Goal: Task Accomplishment & Management: Complete application form

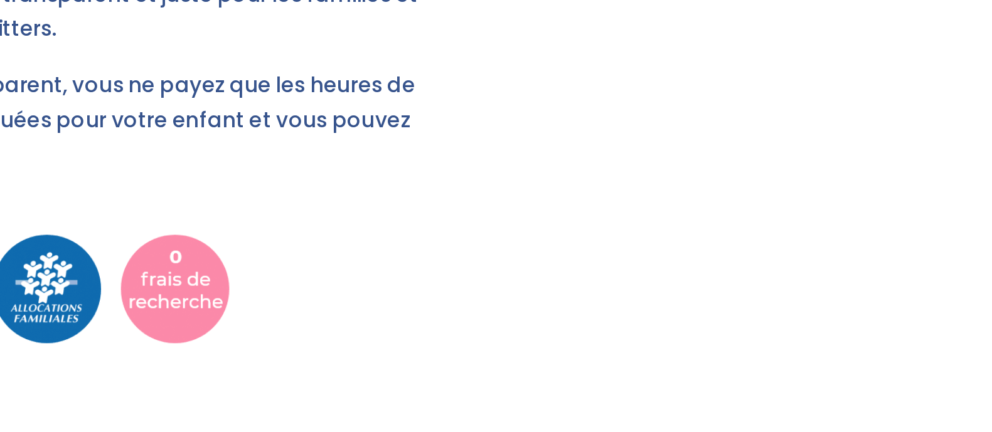
scroll to position [1290, 0]
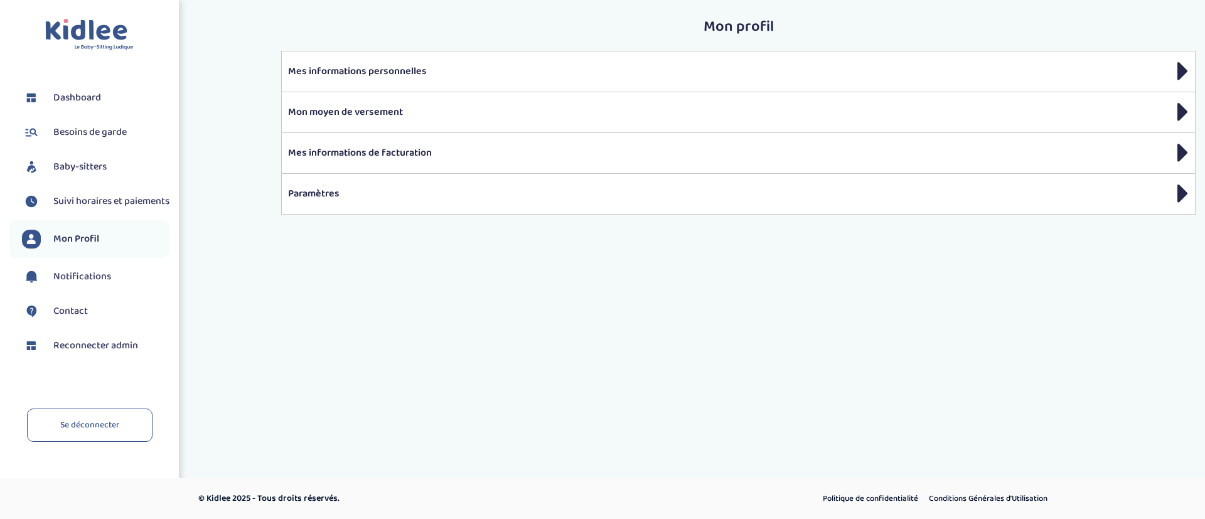
click at [123, 131] on span "Besoins de garde" at bounding box center [89, 132] width 73 height 15
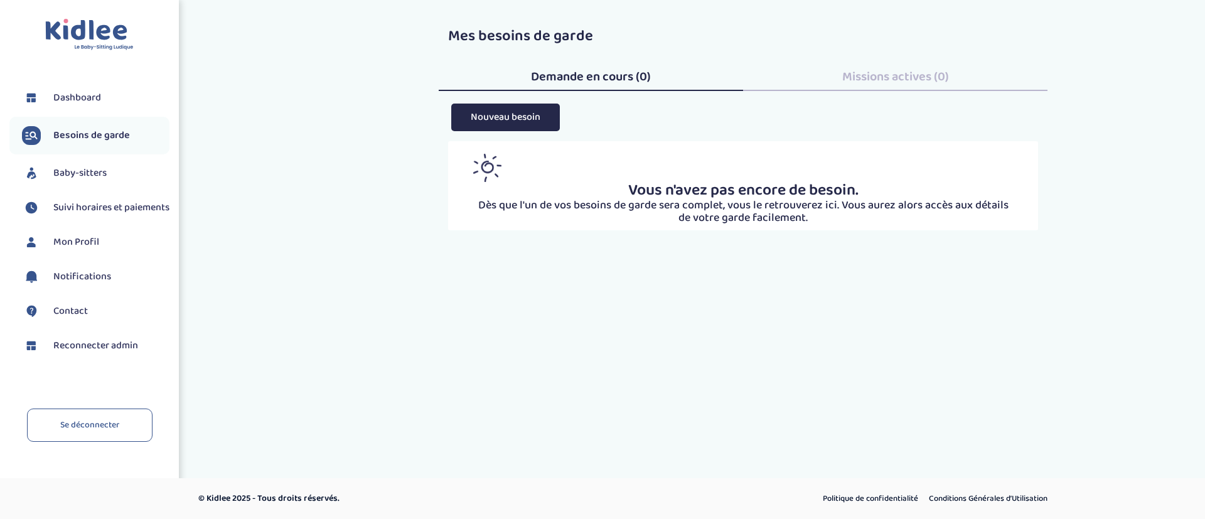
click at [92, 45] on img at bounding box center [89, 35] width 88 height 32
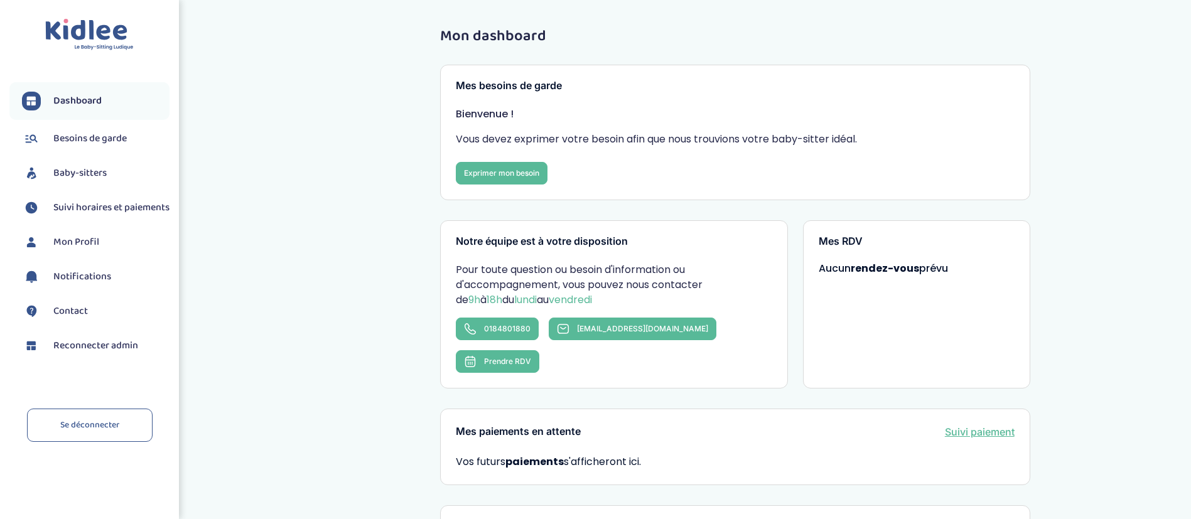
click at [129, 353] on span "Reconnecter admin" at bounding box center [95, 345] width 85 height 15
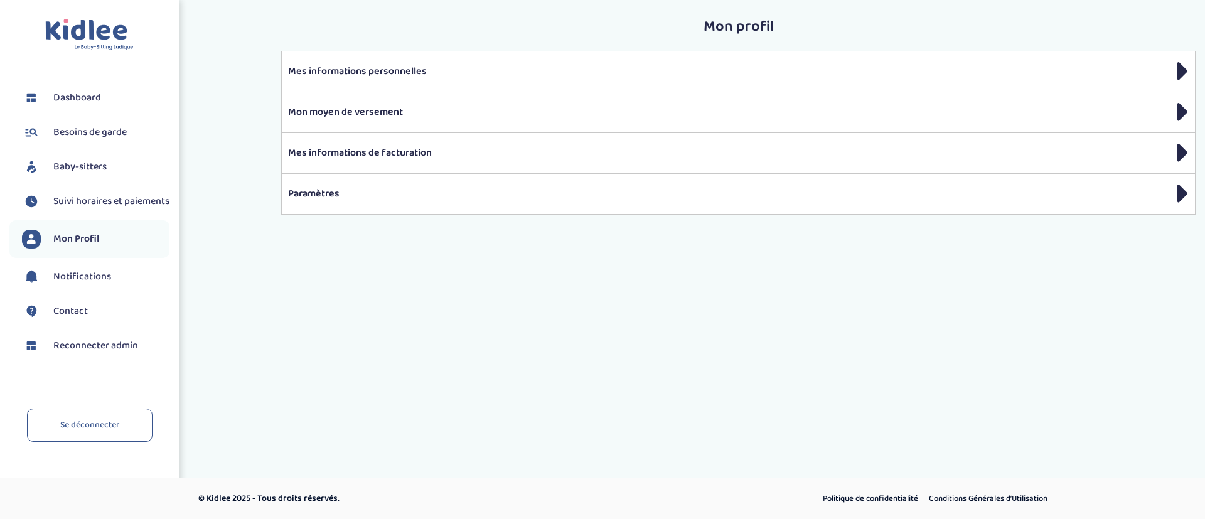
click at [71, 131] on span "Besoins de garde" at bounding box center [89, 132] width 73 height 15
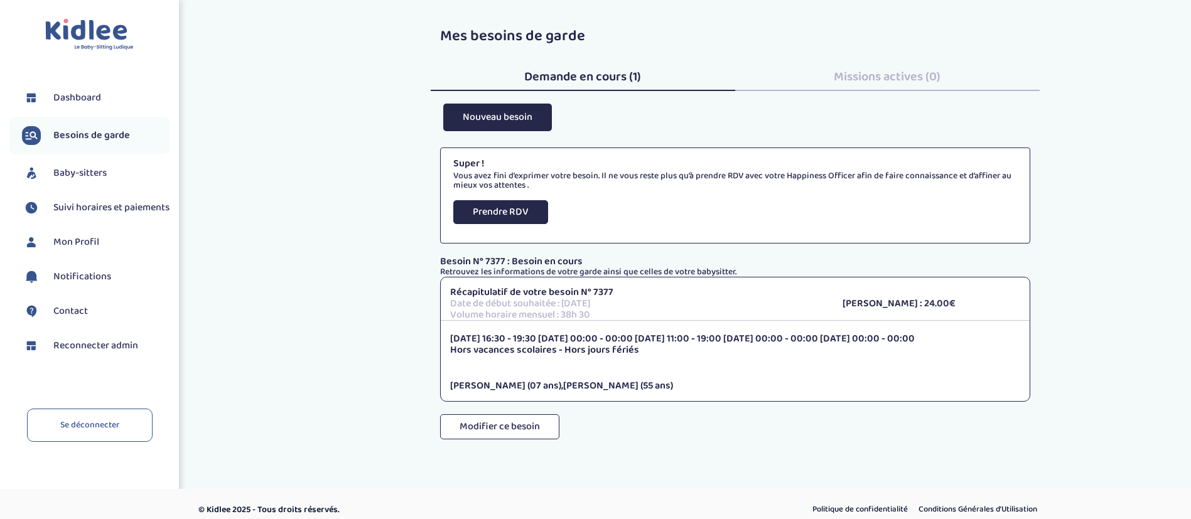
click at [601, 314] on p "Volume horaire mensuel : 38h 30" at bounding box center [636, 314] width 373 height 11
click at [508, 422] on button "Modifier ce besoin" at bounding box center [499, 426] width 119 height 25
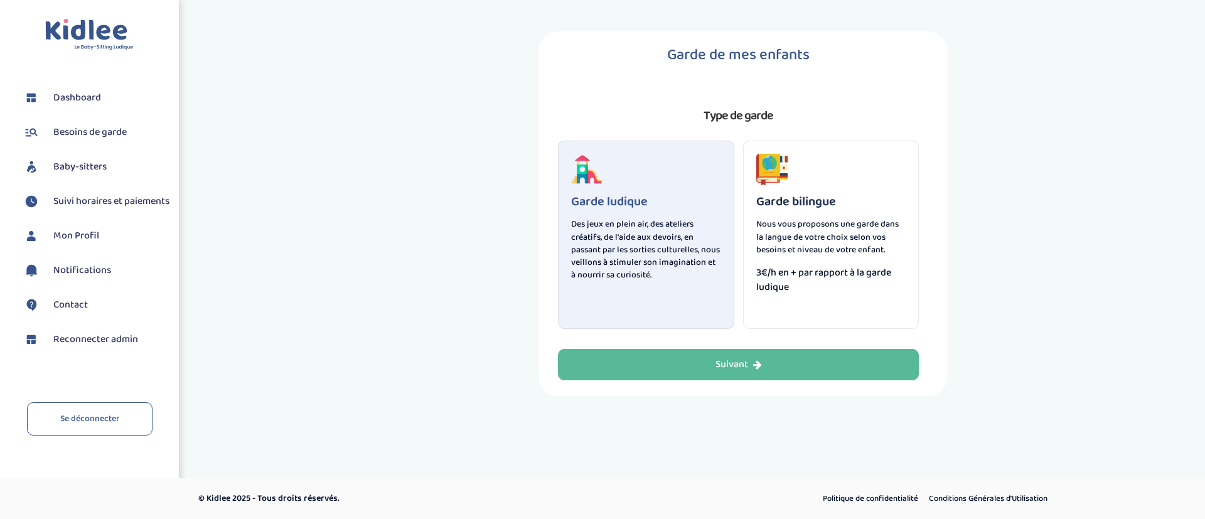
select select "5"
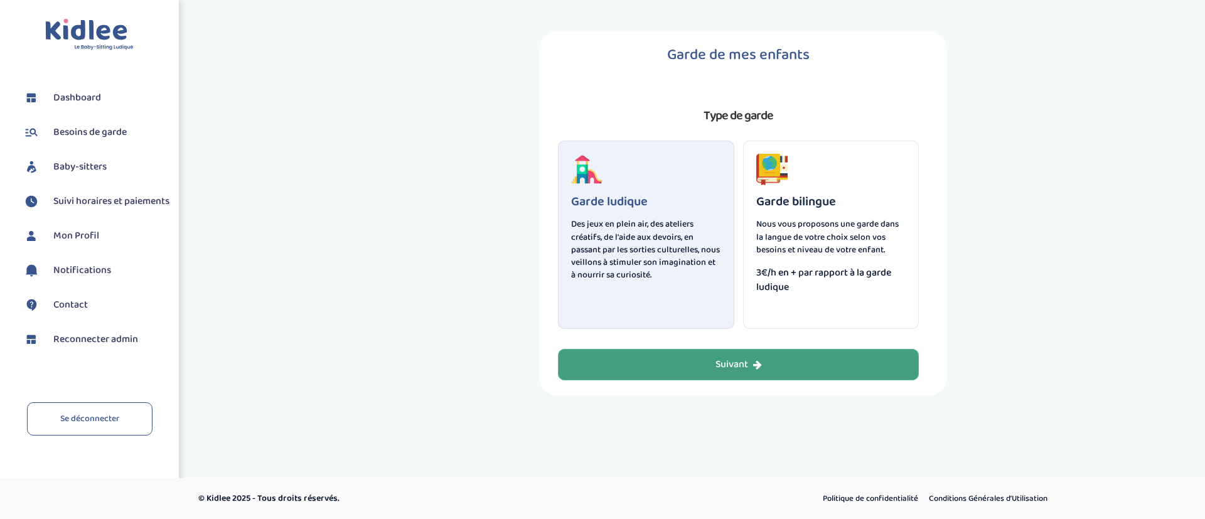
click at [596, 367] on button "Suivant" at bounding box center [738, 364] width 361 height 31
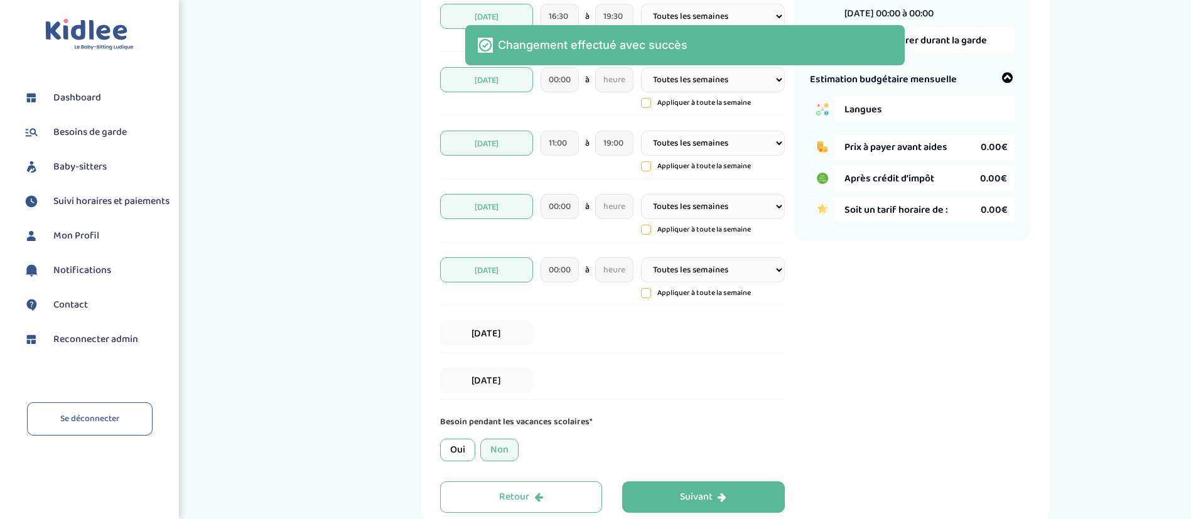
scroll to position [330, 0]
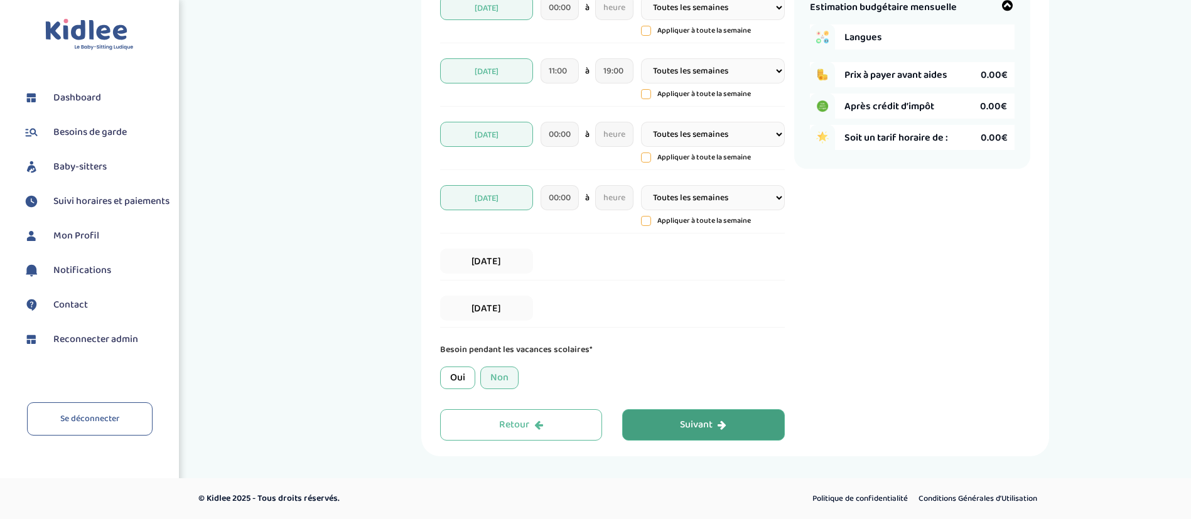
click at [668, 418] on button "Suivant" at bounding box center [703, 424] width 163 height 31
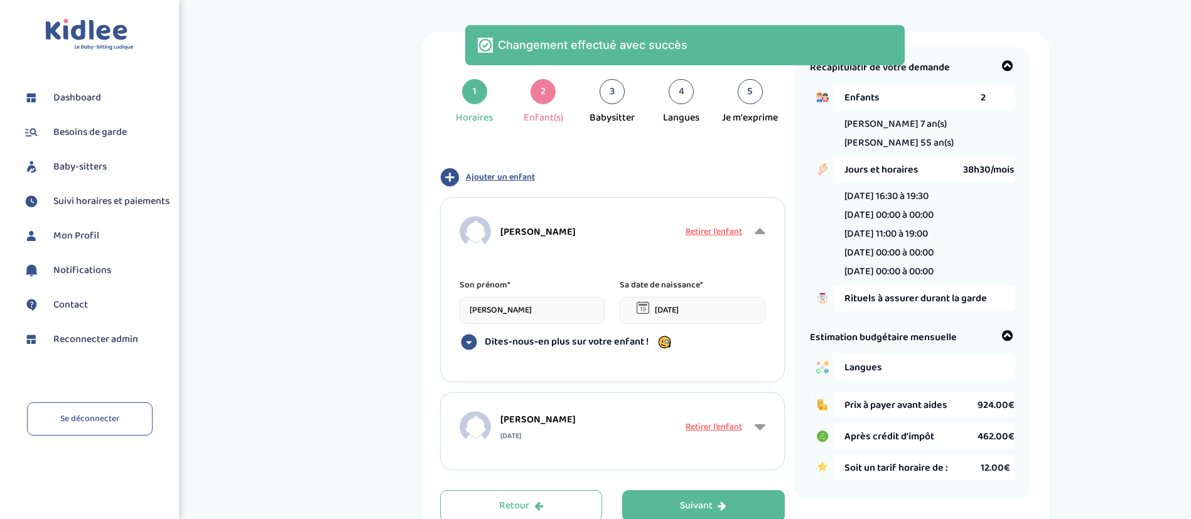
scroll to position [81, 0]
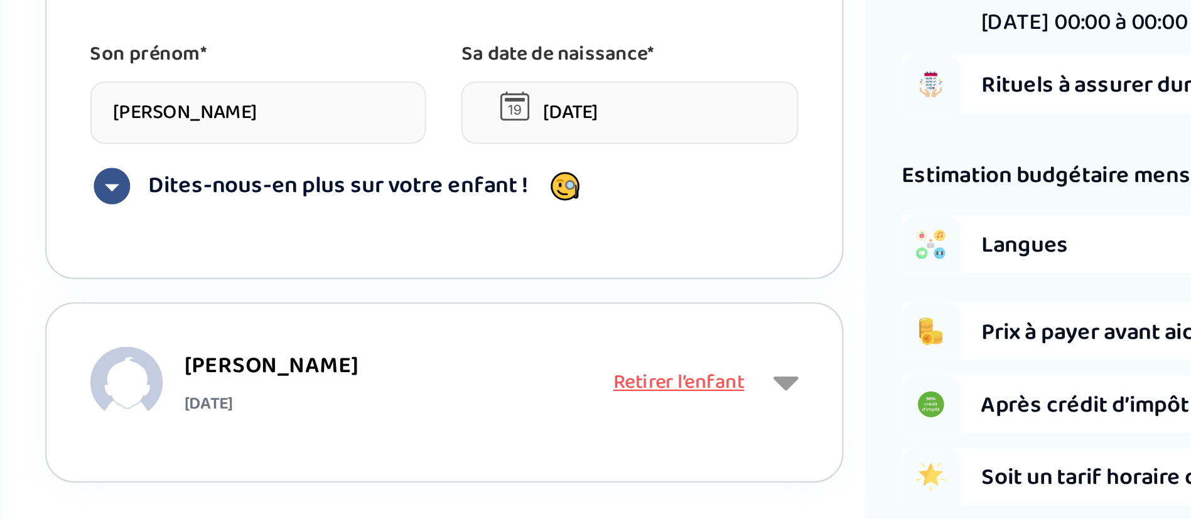
click at [522, 352] on span "[DATE]" at bounding box center [537, 355] width 75 height 12
click at [763, 344] on icon at bounding box center [759, 345] width 11 height 19
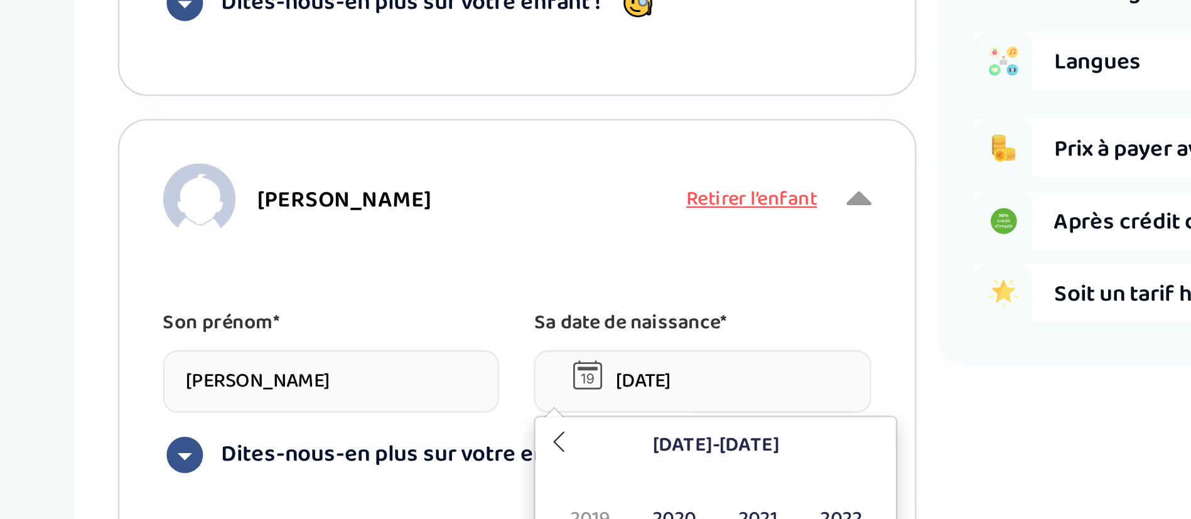
click at [677, 425] on input "[DATE]" at bounding box center [692, 424] width 146 height 27
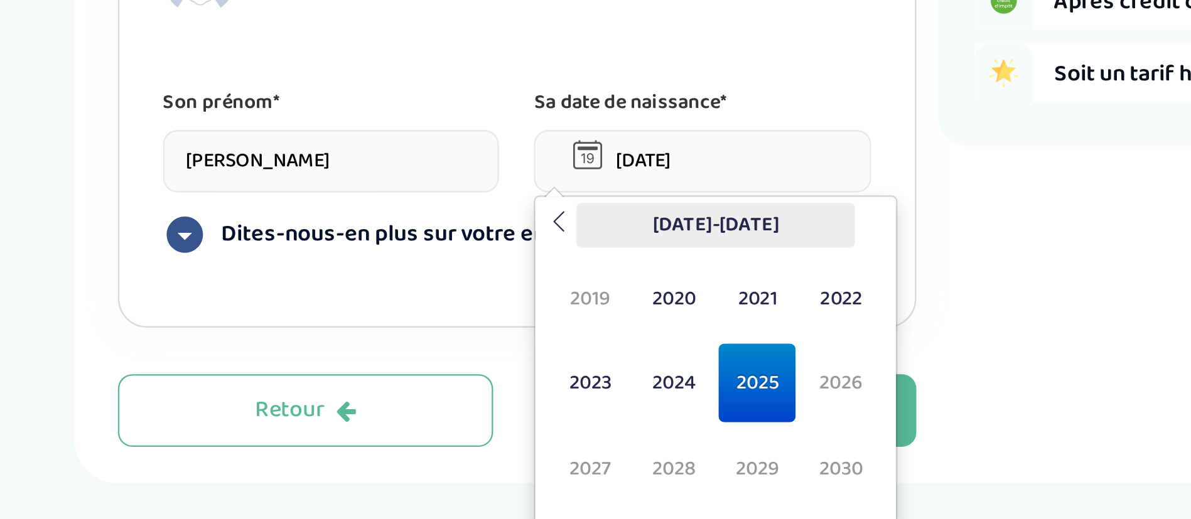
scroll to position [142, 0]
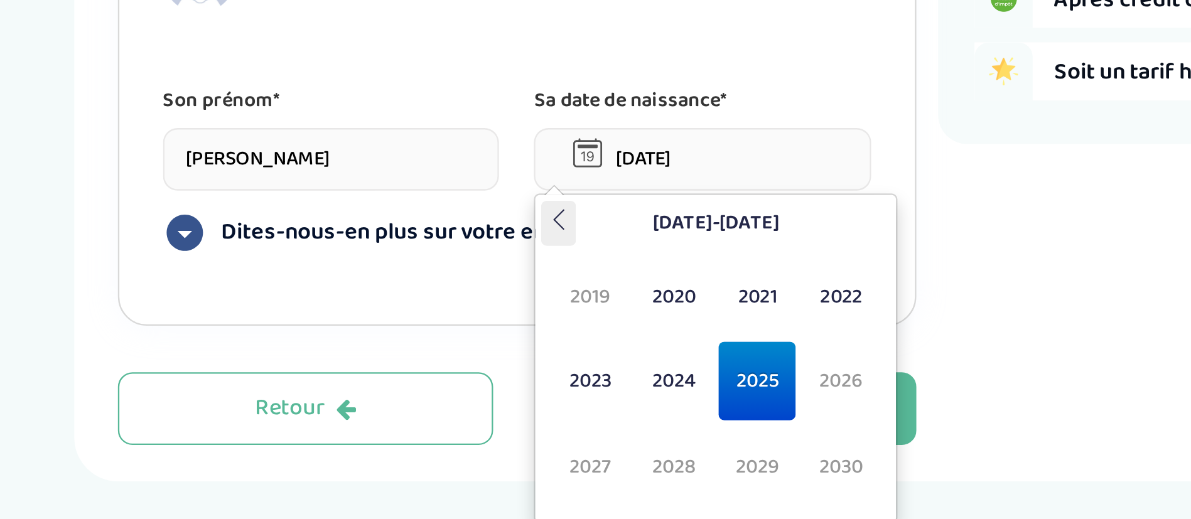
click at [628, 390] on icon at bounding box center [630, 389] width 9 height 9
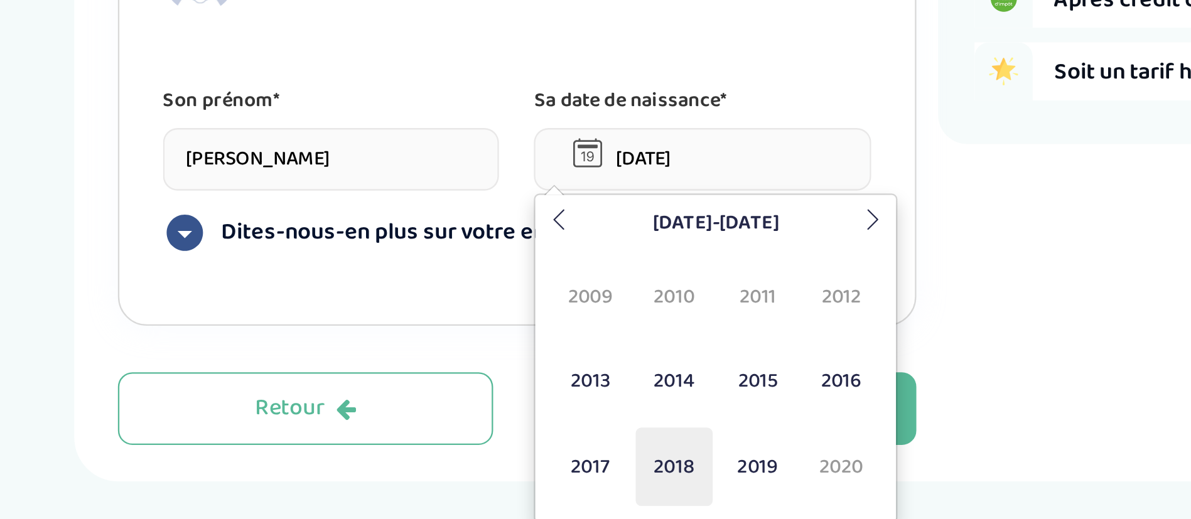
click at [682, 491] on span "2018" at bounding box center [679, 497] width 33 height 34
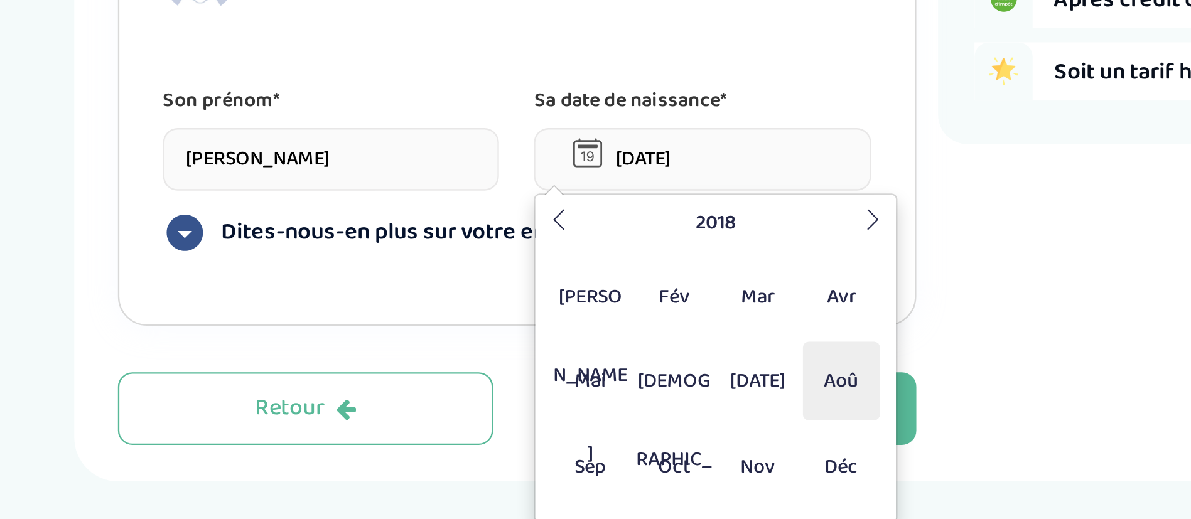
click at [749, 461] on span "Aoû" at bounding box center [752, 459] width 33 height 34
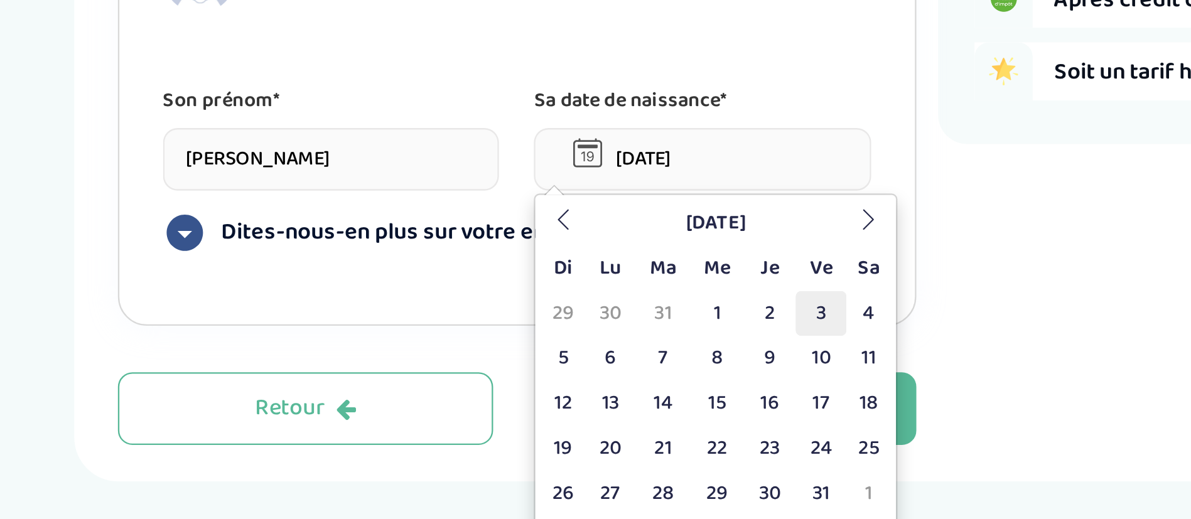
click at [738, 431] on td "3" at bounding box center [743, 430] width 22 height 19
type input "[DATE]"
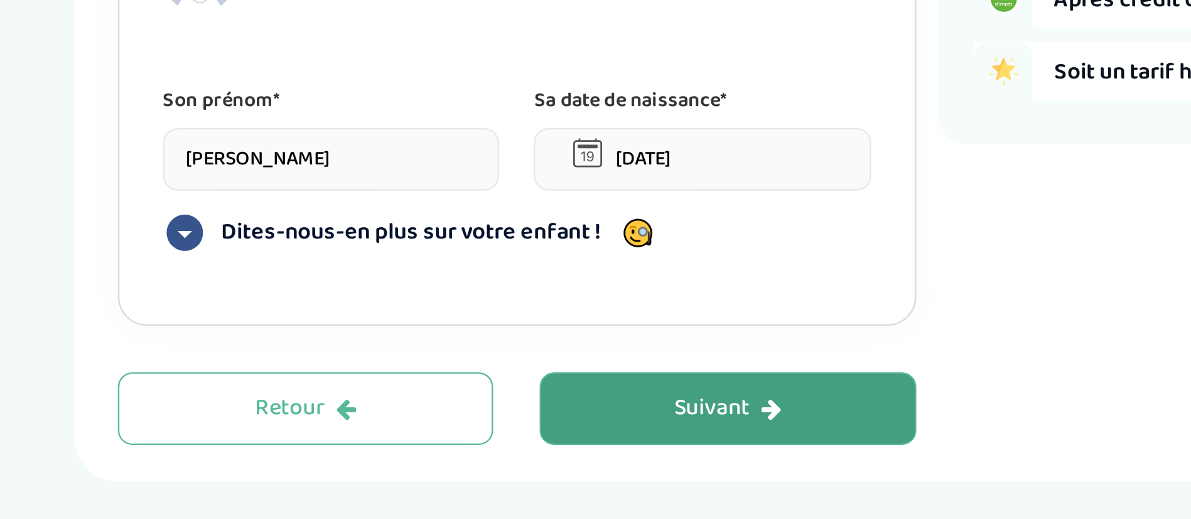
click at [698, 476] on div "Suivant" at bounding box center [703, 471] width 46 height 14
type input "[PERSON_NAME]"
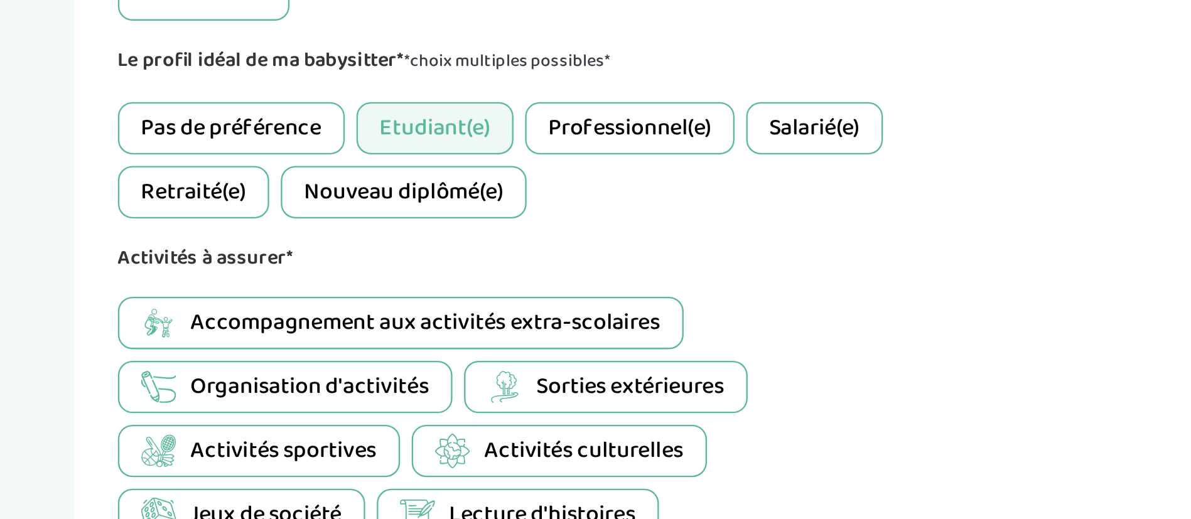
scroll to position [283, 0]
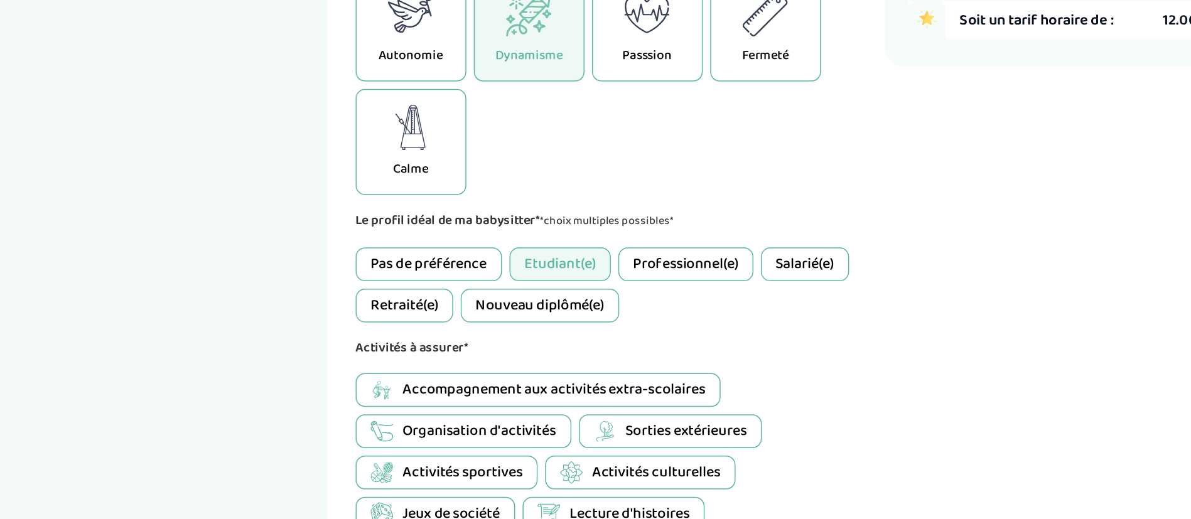
click at [678, 351] on div "Professionnel(e)" at bounding box center [661, 348] width 90 height 23
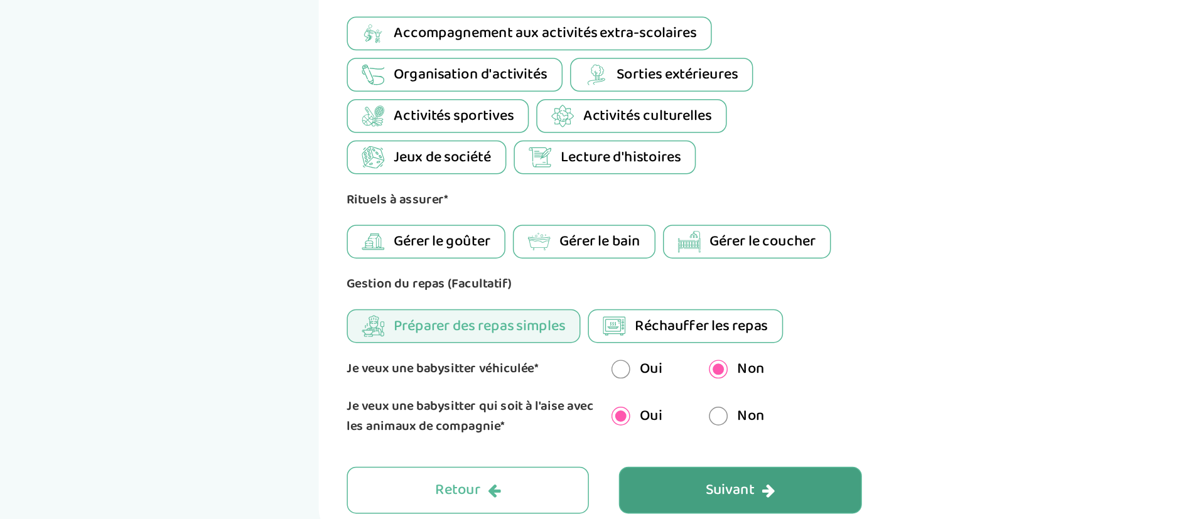
scroll to position [522, 0]
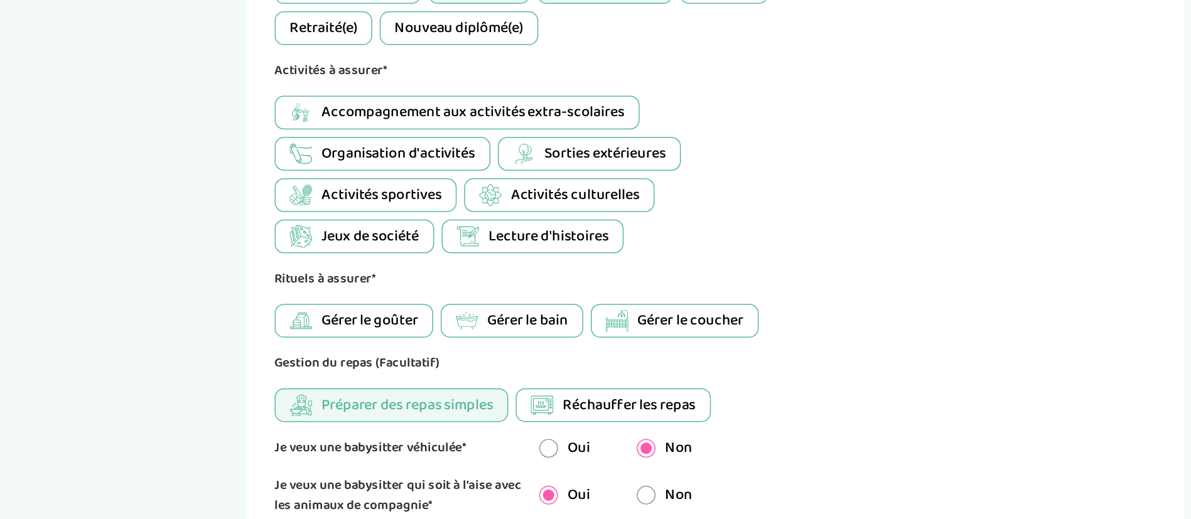
click at [549, 217] on span "Organisation d'activités" at bounding box center [522, 220] width 103 height 15
click at [549, 198] on span "Accompagnement aux activités extra-scolaires" at bounding box center [572, 193] width 203 height 15
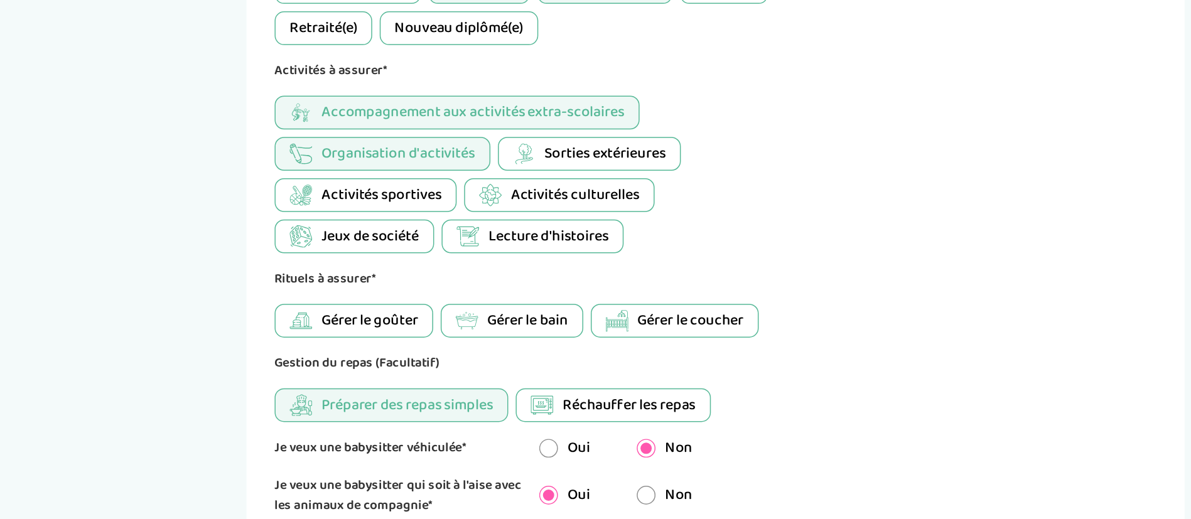
click at [643, 222] on span "Sorties extérieures" at bounding box center [661, 220] width 81 height 15
click at [643, 246] on span "Activités culturelles" at bounding box center [641, 248] width 86 height 15
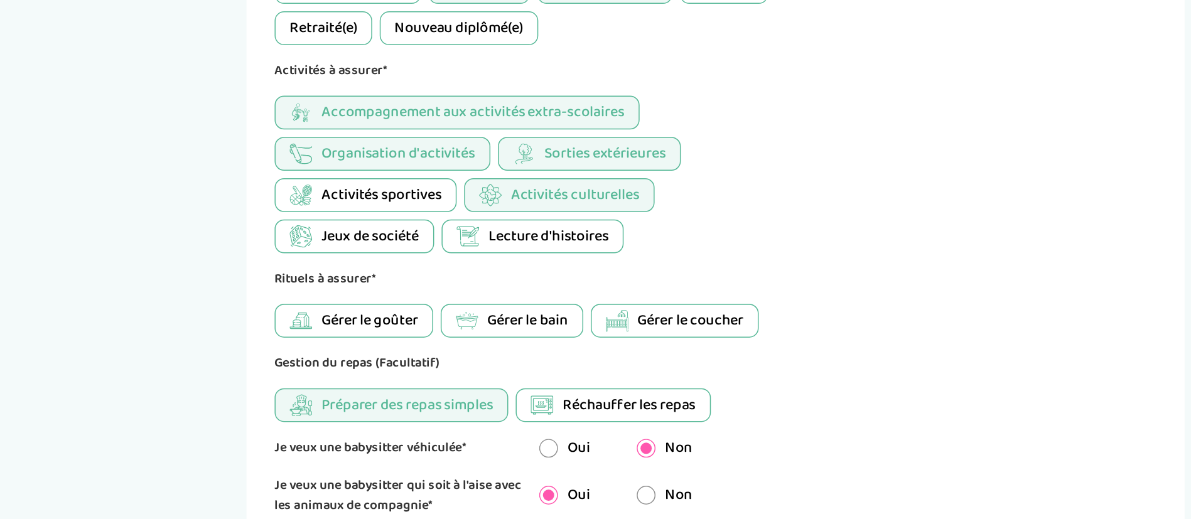
click at [527, 273] on span "Jeux de société" at bounding box center [503, 276] width 65 height 15
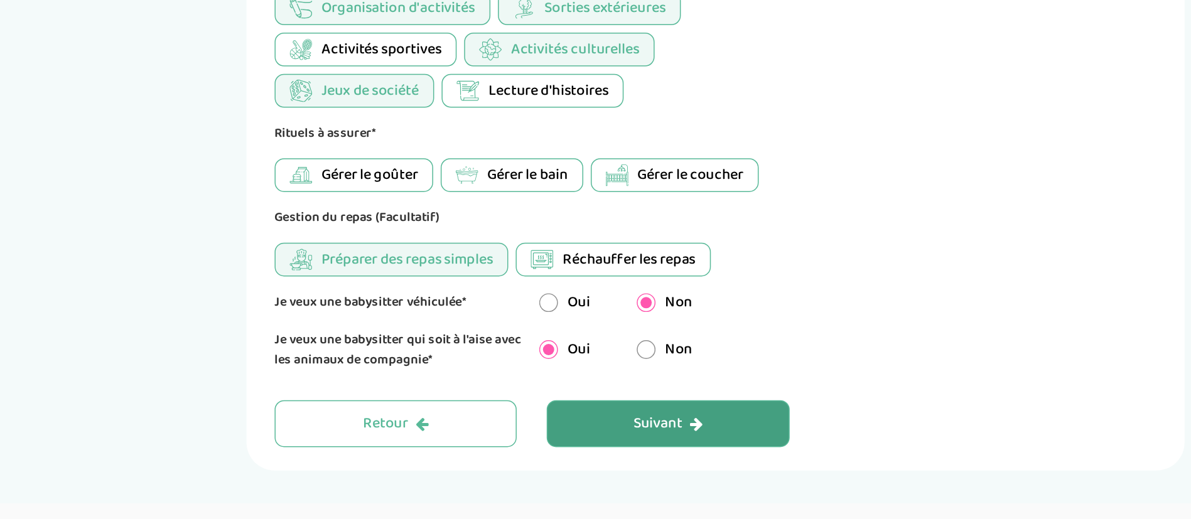
scroll to position [567, 0]
click at [702, 344] on span "Réchauffer les repas" at bounding box center [677, 344] width 89 height 15
click at [684, 347] on span "Réchauffer les repas" at bounding box center [677, 344] width 89 height 15
click at [635, 409] on div "Oui" at bounding box center [634, 404] width 34 height 15
click at [672, 454] on button "Suivant" at bounding box center [703, 454] width 163 height 31
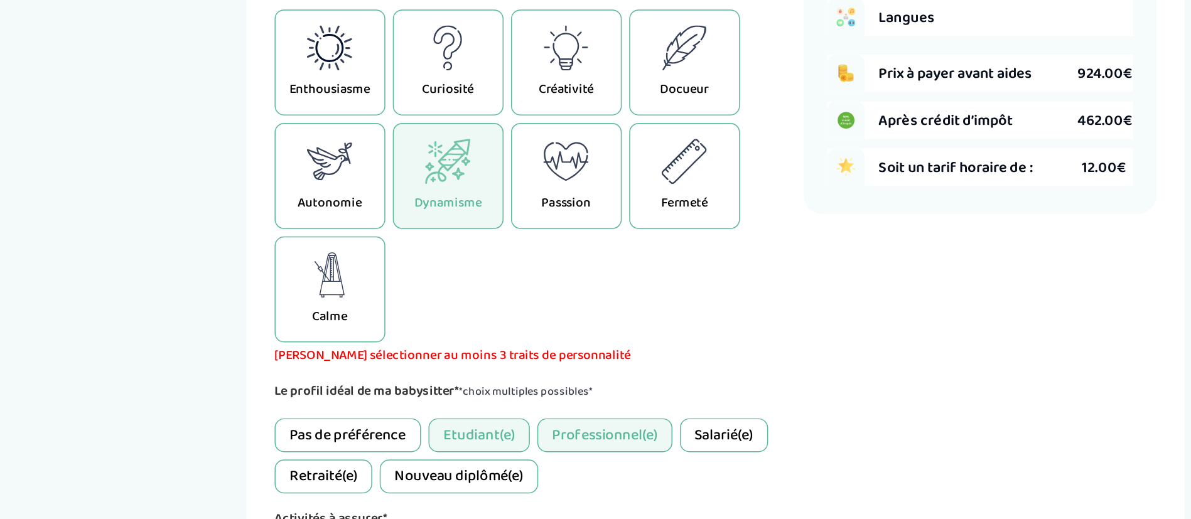
scroll to position [186, 0]
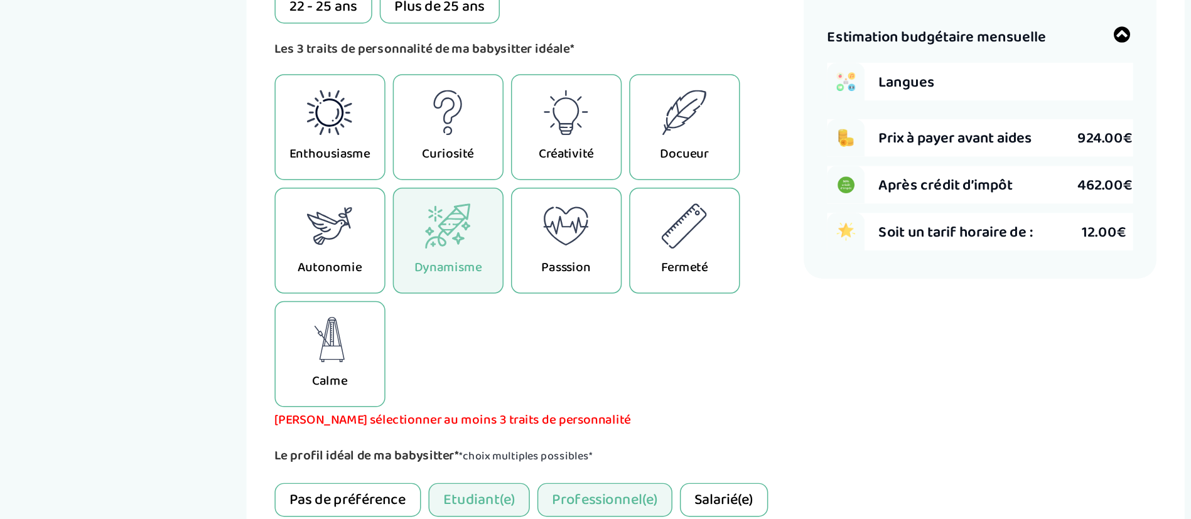
click at [643, 278] on icon at bounding box center [634, 277] width 31 height 30
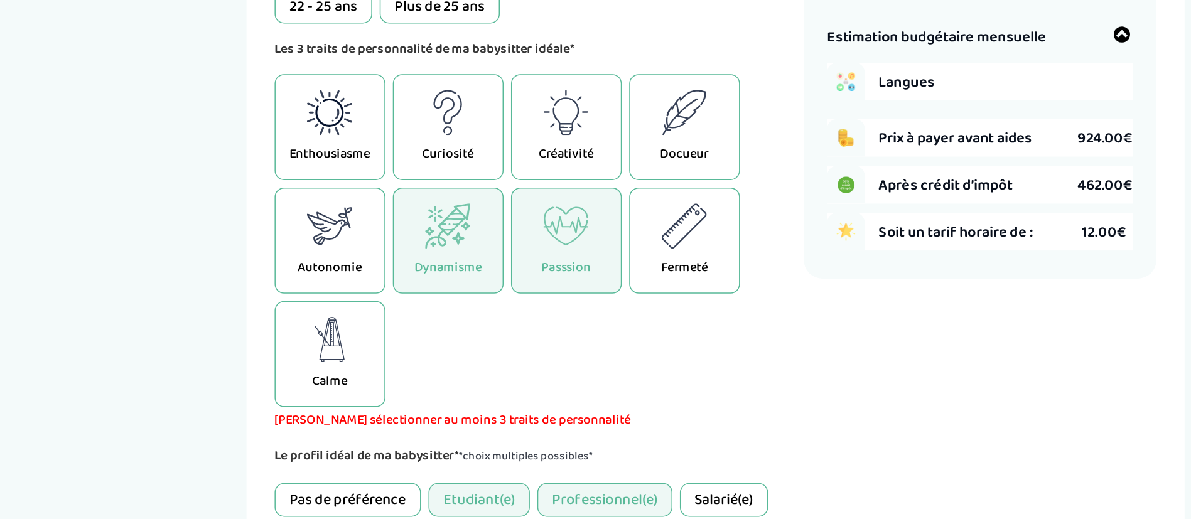
click at [636, 203] on icon at bounding box center [634, 201] width 31 height 30
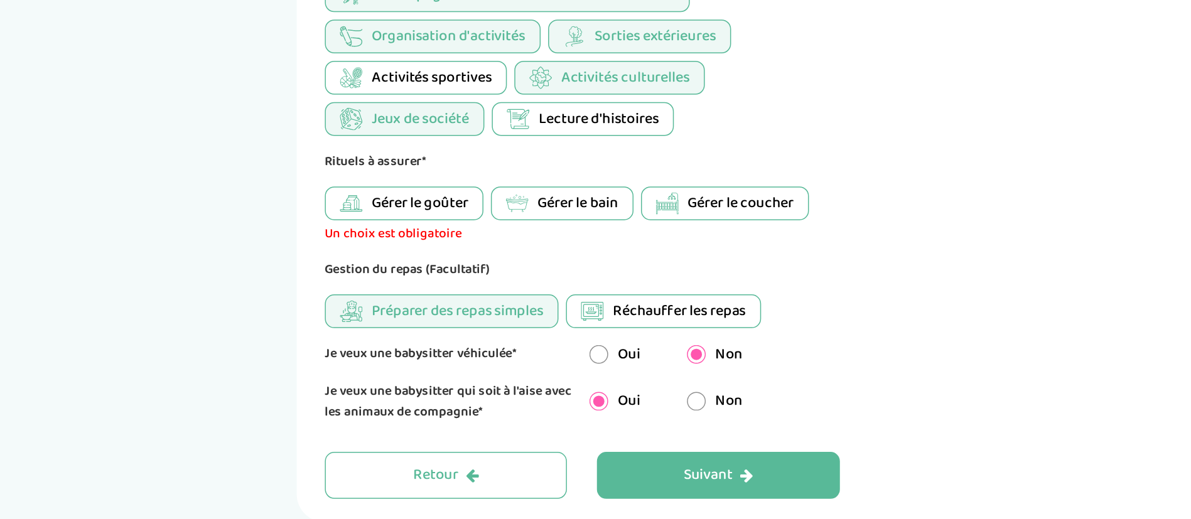
scroll to position [581, 0]
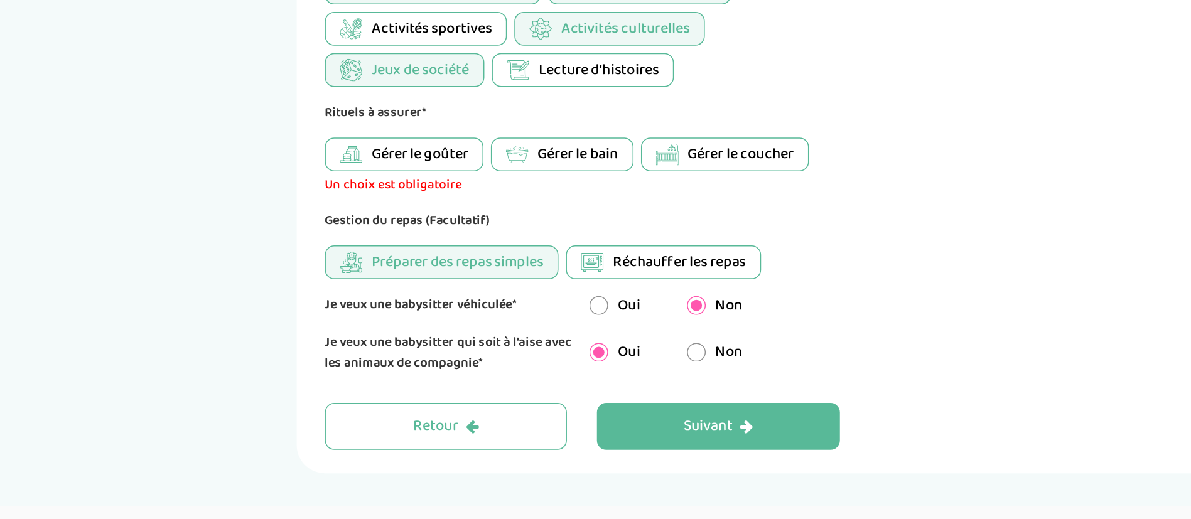
click at [493, 281] on span "Gérer le goûter" at bounding box center [503, 274] width 65 height 15
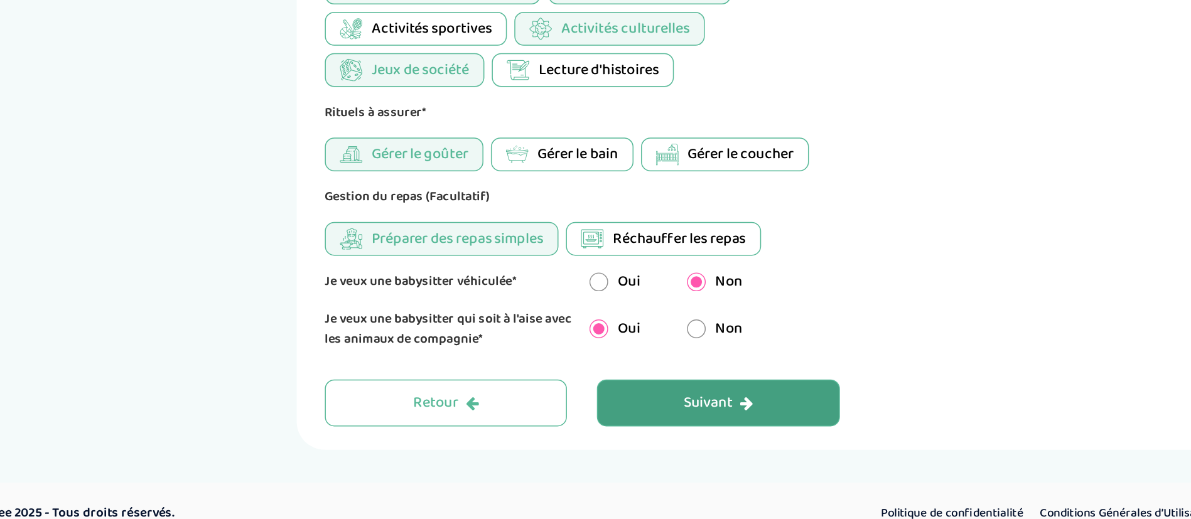
click at [654, 434] on button "Suivant" at bounding box center [703, 440] width 163 height 31
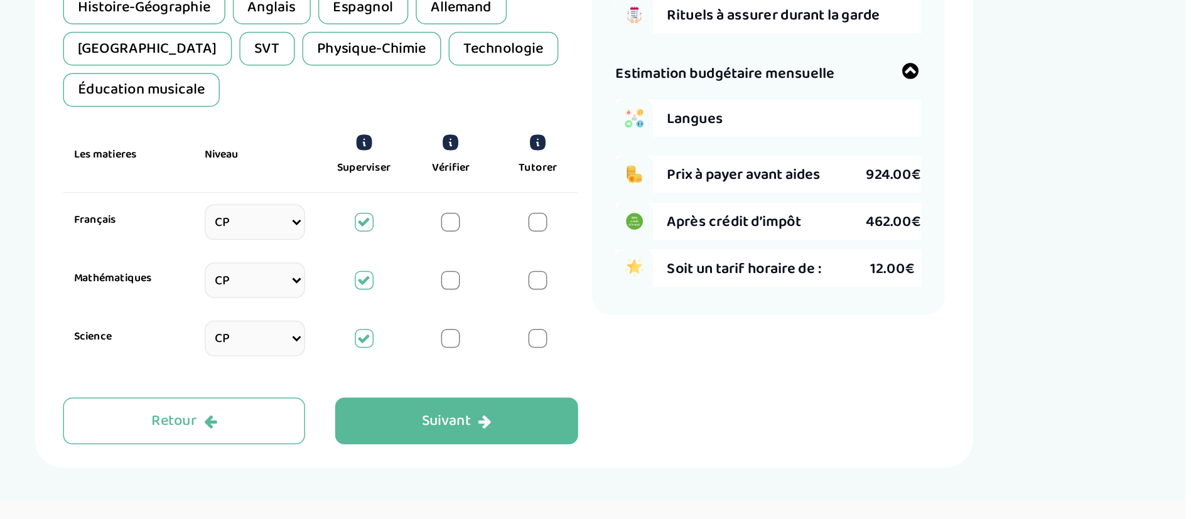
scroll to position [117, 0]
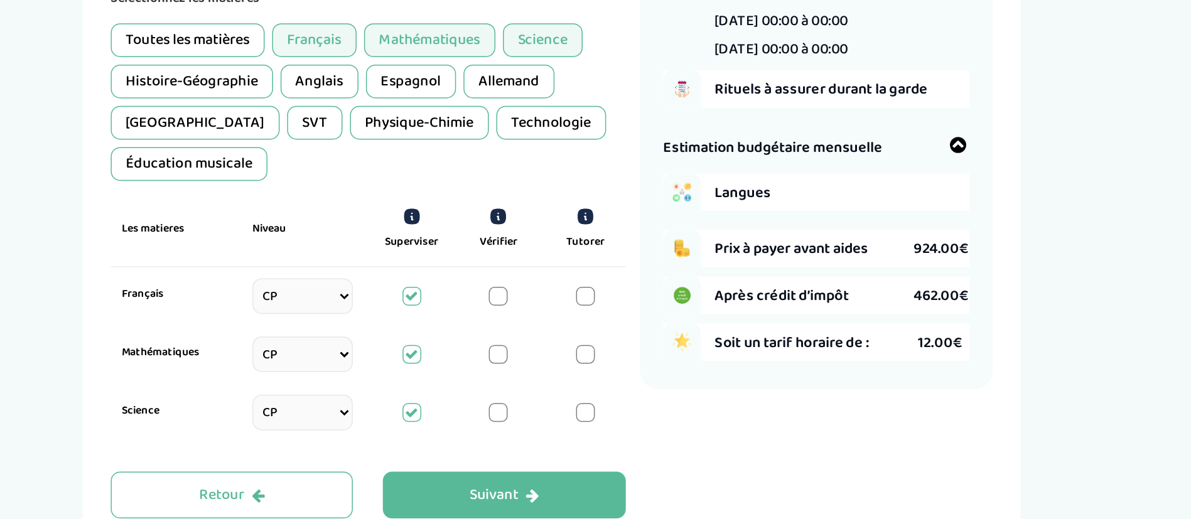
click at [580, 321] on select "Sélectionne CP [DATE] [DATE] CM1 CM2 6eme 5eme 4eme 3eme Seconde [GEOGRAPHIC_DA…" at bounding box center [568, 320] width 67 height 24
select select "[DATE]"
click at [535, 308] on select "Sélectionne CP [DATE] [DATE] CM1 CM2 6eme 5eme 4eme 3eme Seconde [GEOGRAPHIC_DA…" at bounding box center [568, 320] width 67 height 24
click at [575, 362] on select "Sélectionne CP [DATE] [DATE] CM1 CM2 6eme 5eme 4eme 3eme Seconde [GEOGRAPHIC_DA…" at bounding box center [568, 358] width 67 height 24
select select "[DATE]"
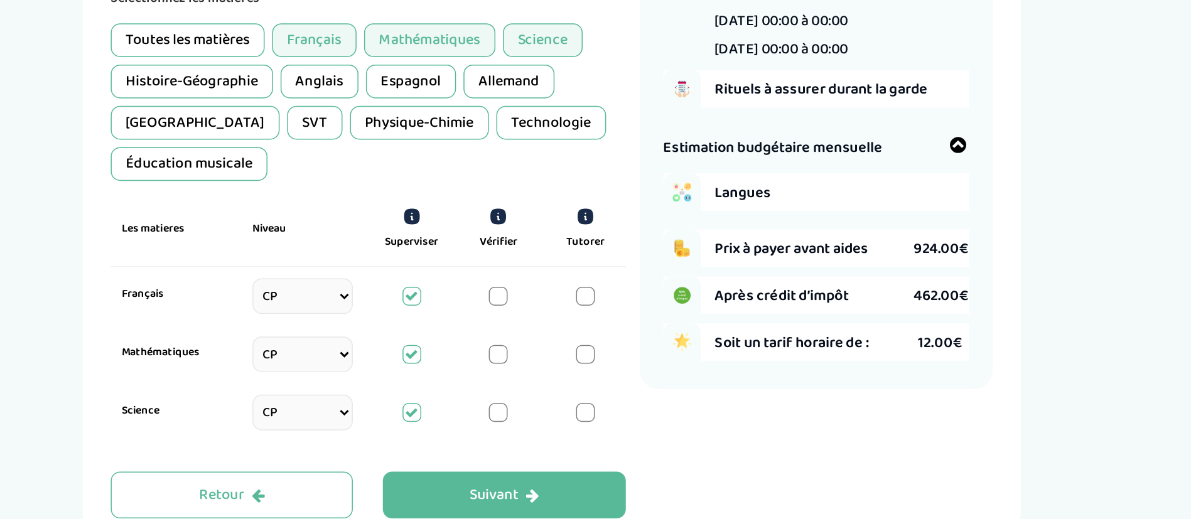
click at [535, 346] on select "Sélectionne CP [DATE] [DATE] CM1 CM2 6eme 5eme 4eme 3eme Seconde [GEOGRAPHIC_DA…" at bounding box center [568, 358] width 67 height 24
click at [570, 400] on select "Sélectionne CP [DATE] [DATE] CM1 CM2 6eme 5eme 4eme 3eme Seconde [GEOGRAPHIC_DA…" at bounding box center [568, 397] width 67 height 24
select select "[DATE]"
click at [535, 385] on select "Sélectionne CP [DATE] [DATE] CM1 CM2 6eme 5eme 4eme 3eme Seconde [GEOGRAPHIC_DA…" at bounding box center [568, 397] width 67 height 24
click at [480, 396] on label "Science" at bounding box center [481, 395] width 67 height 11
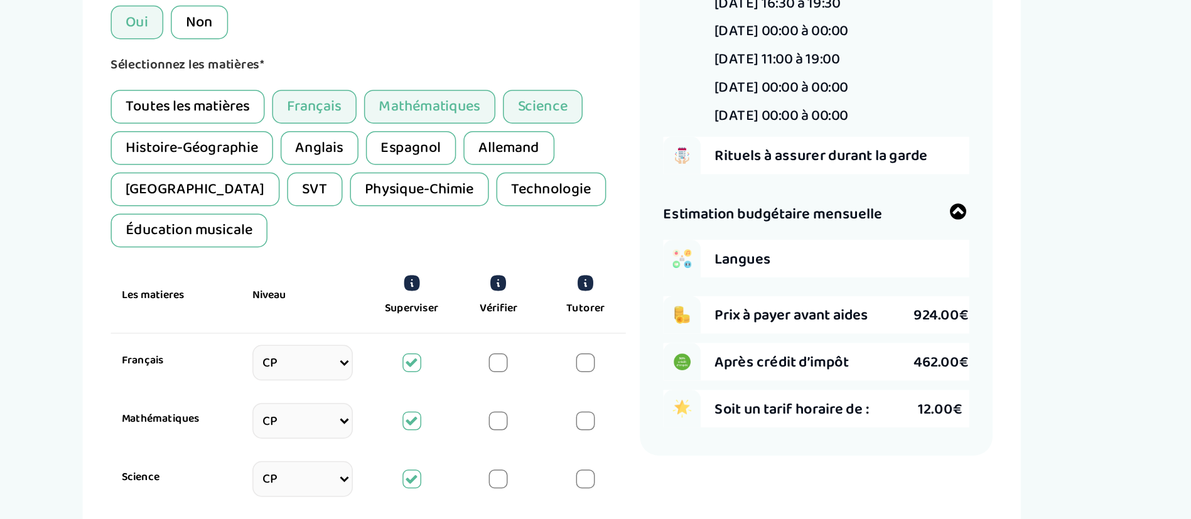
click at [631, 218] on div "Toutes les matières [DEMOGRAPHIC_DATA] Mathématiques Science Histoire-Géographi…" at bounding box center [612, 189] width 345 height 105
click at [754, 146] on div "Science" at bounding box center [728, 148] width 53 height 23
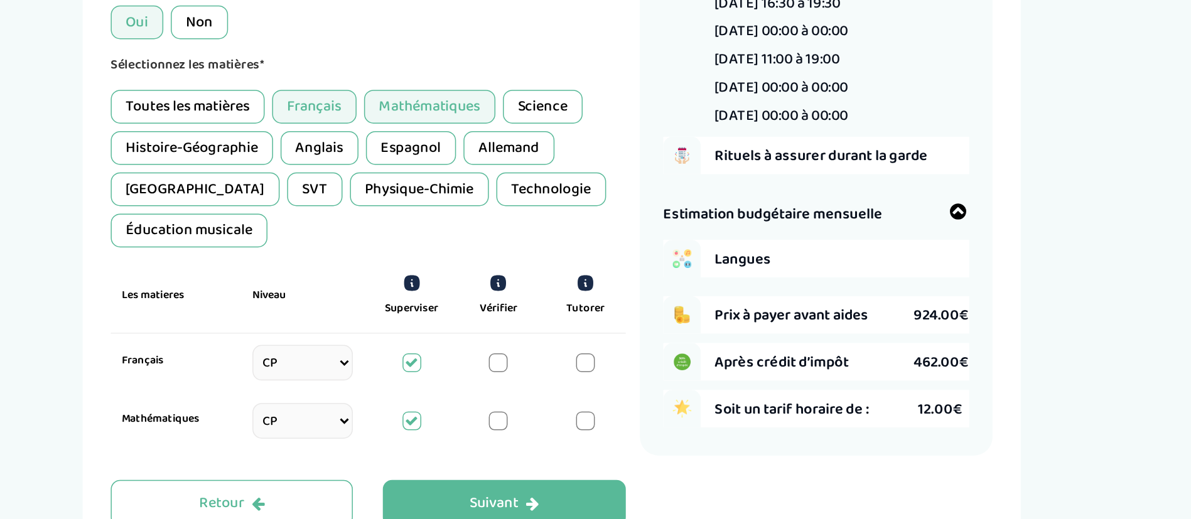
click at [558, 209] on div "SVT" at bounding box center [576, 214] width 37 height 23
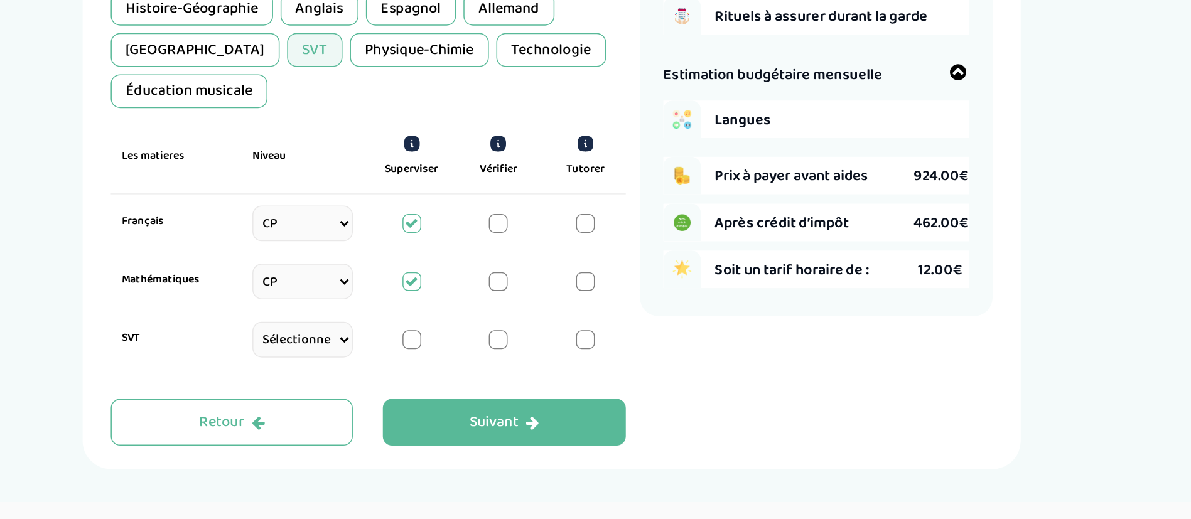
scroll to position [117, 0]
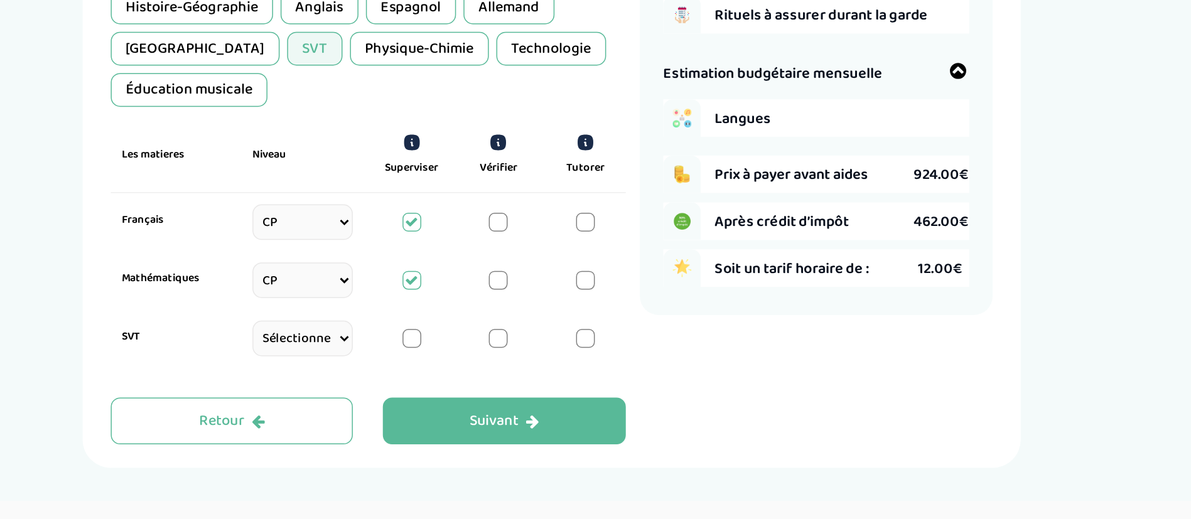
click at [548, 395] on select "Sélectionne CP [DATE] [DATE] CM1 CM2 6eme 5eme 4eme 3eme Seconde [GEOGRAPHIC_DA…" at bounding box center [568, 398] width 67 height 24
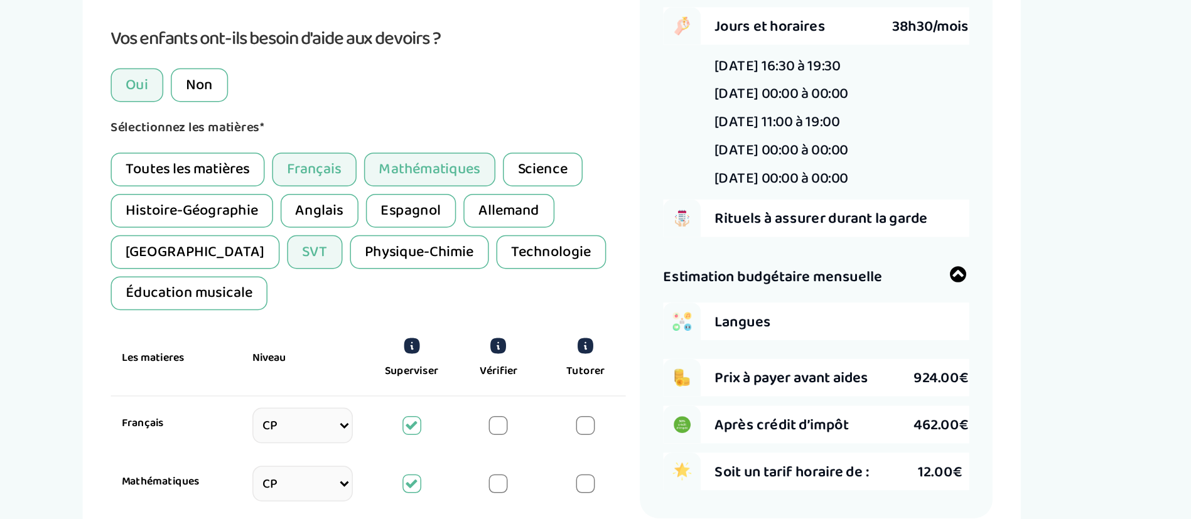
click at [395, 258] on div "Aide aux devoirs 1 Horaires 2 Enfant(s) 3 Babysitter 4 Langues 5 Je m'exprime T…" at bounding box center [734, 200] width 893 height 570
click at [558, 201] on div "SVT" at bounding box center [576, 204] width 37 height 23
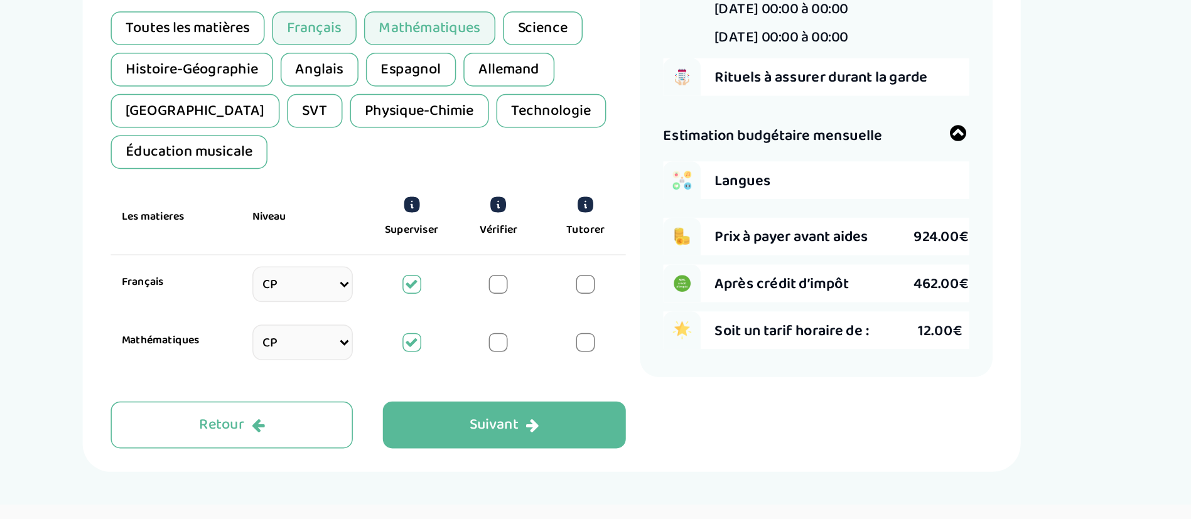
click at [700, 331] on div at bounding box center [699, 330] width 13 height 13
click at [701, 358] on div "Mathématiques Sélectionne CP [DATE] [DATE] CM1 CM2 6eme 5eme 4eme 3eme Seconde …" at bounding box center [612, 369] width 345 height 39
click at [702, 368] on div at bounding box center [699, 369] width 13 height 13
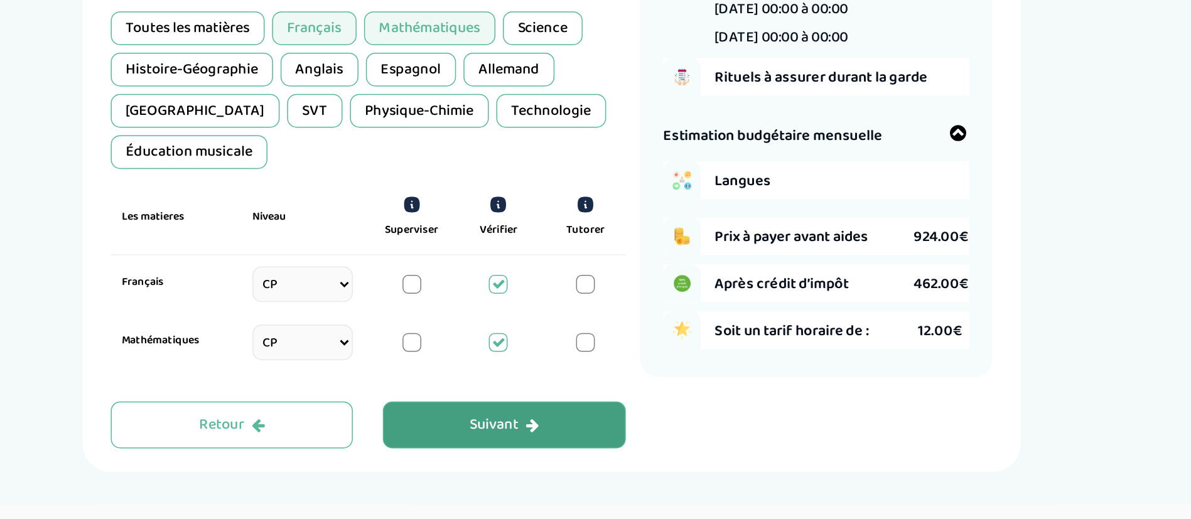
click at [764, 427] on button "Suivant" at bounding box center [703, 424] width 163 height 31
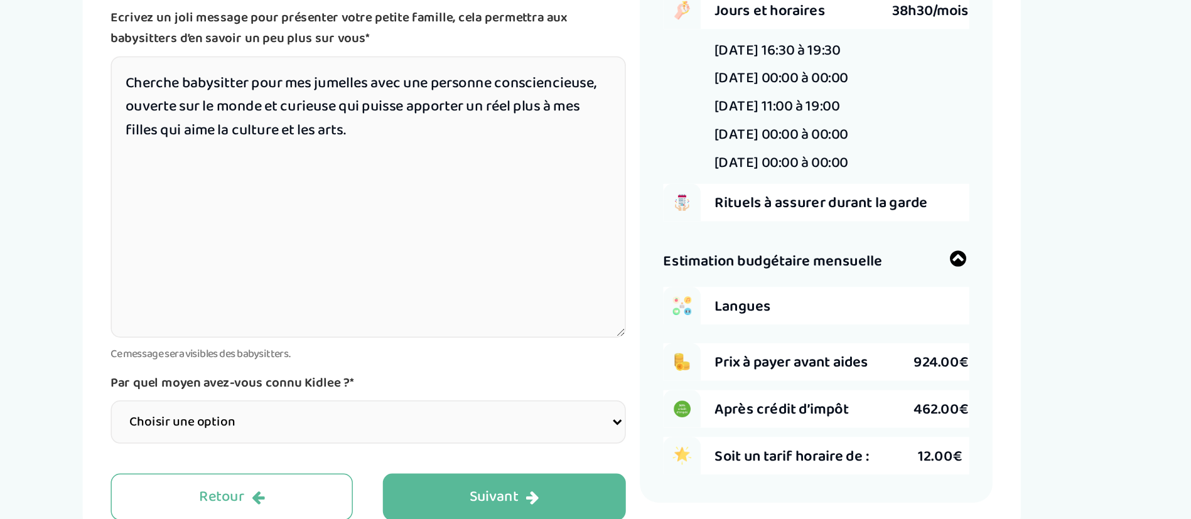
scroll to position [70, 0]
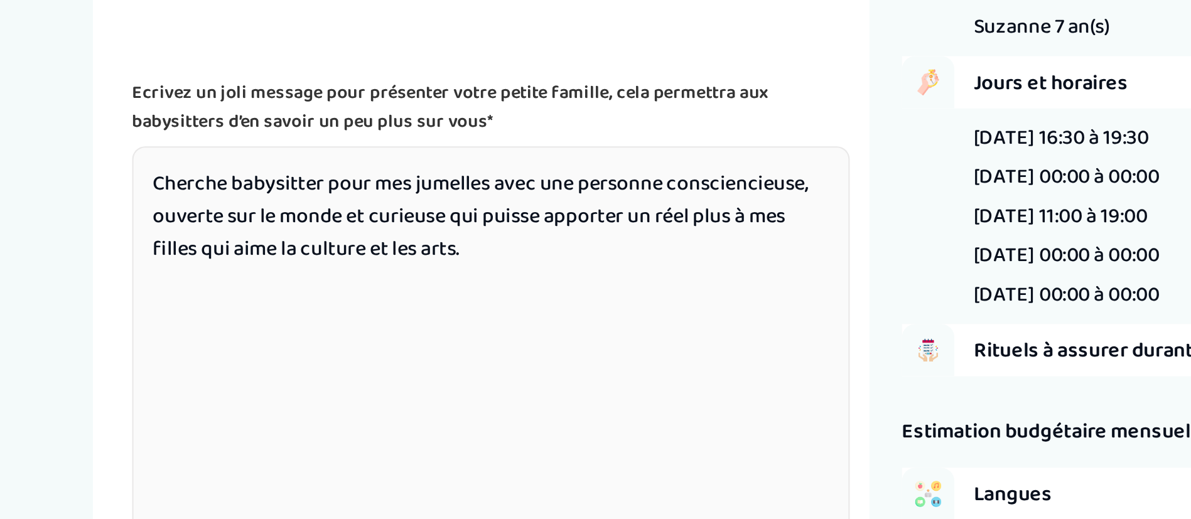
click at [448, 151] on textarea "Cherche babysitter pour mes jumelles avec une personne consciencieuse, ouverte …" at bounding box center [612, 224] width 345 height 188
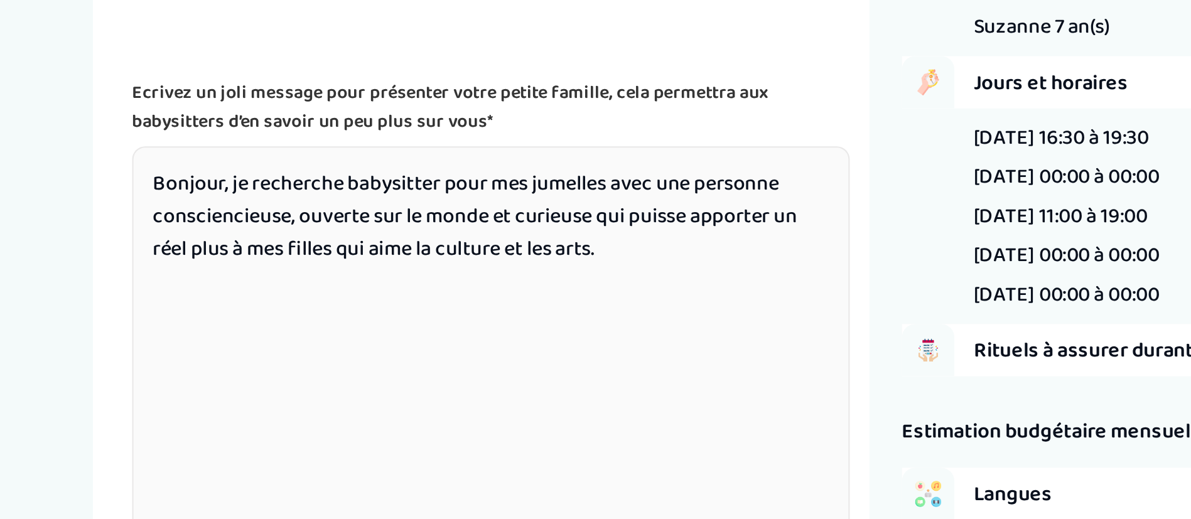
click at [547, 146] on textarea "Bonjour, je recherche babysitter pour mes jumelles avec une personne conscienci…" at bounding box center [612, 224] width 345 height 188
click at [693, 153] on textarea "Bonjour, je recherche une babysitter pour mes jumelles avec une personne consci…" at bounding box center [612, 224] width 345 height 188
click at [689, 149] on textarea "Bonjour, je recherche une babysitter pour mes jumelles avec une personne consci…" at bounding box center [612, 224] width 345 height 188
click at [694, 148] on textarea "Bonjour, je recherche une babysitter pour mes jumelles avec une personne consci…" at bounding box center [612, 224] width 345 height 188
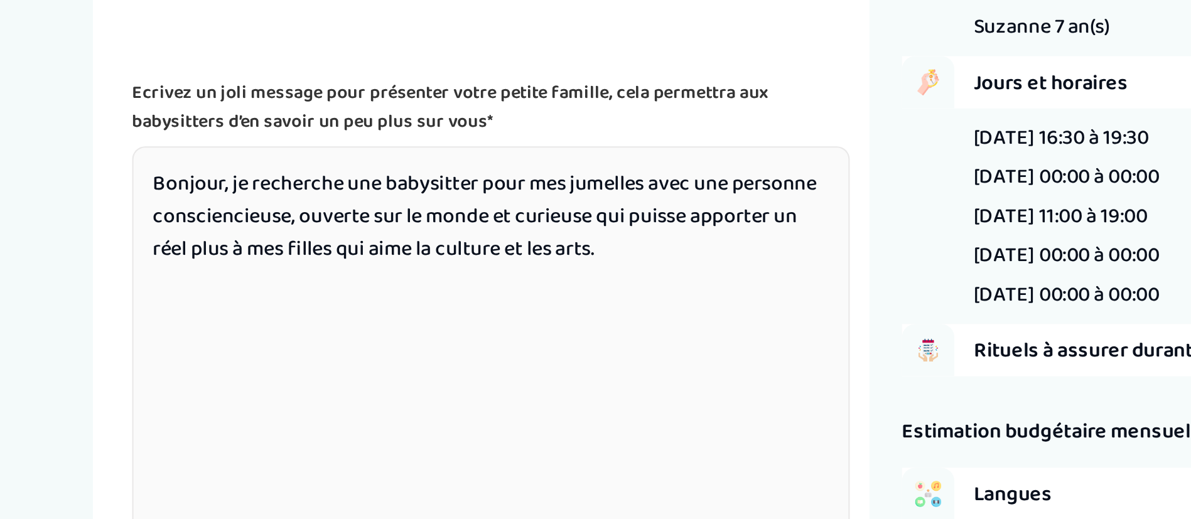
click at [694, 148] on textarea "Bonjour, je recherche une babysitter pour mes jumelles avec une personne consci…" at bounding box center [612, 224] width 345 height 188
click at [702, 186] on textarea "Bonjour, je recherche une babysitter pour mes jumelles. Une personne conscienci…" at bounding box center [612, 224] width 345 height 188
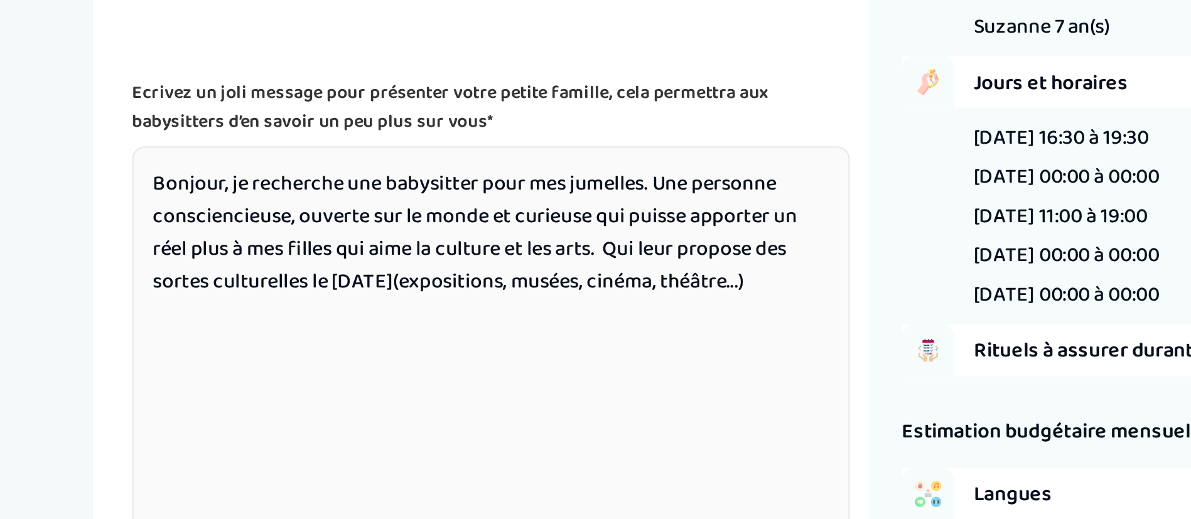
click at [468, 196] on textarea "Bonjour, je recherche une babysitter pour mes jumelles. Une personne conscienci…" at bounding box center [612, 224] width 345 height 188
click at [460, 210] on textarea "Bonjour, je recherche une babysitter pour mes jumelles. Une personne conscienci…" at bounding box center [612, 224] width 345 height 188
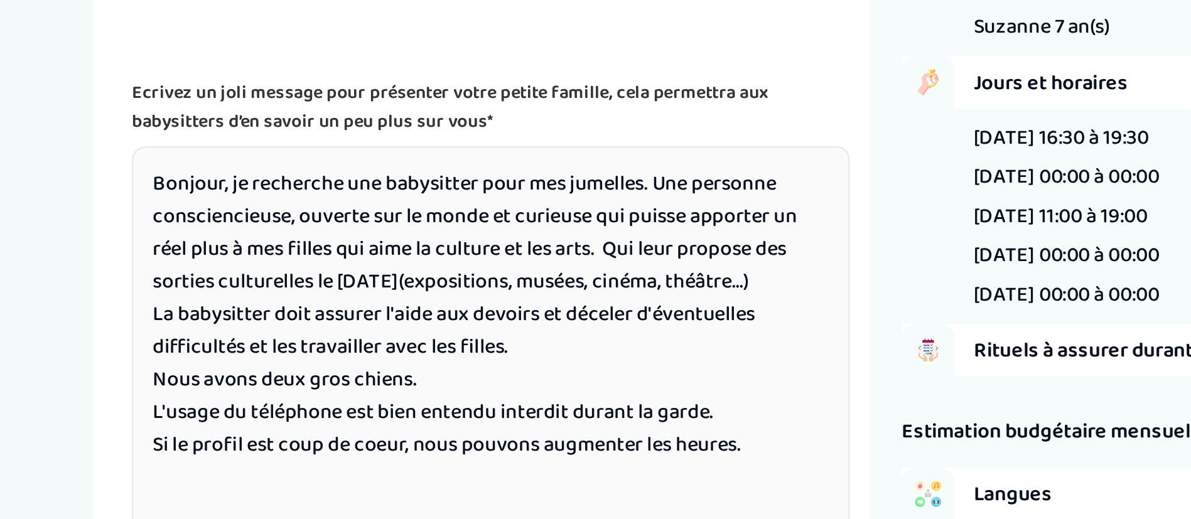
click at [510, 274] on textarea "Bonjour, je recherche une babysitter pour mes jumelles. Une personne conscienci…" at bounding box center [612, 224] width 345 height 188
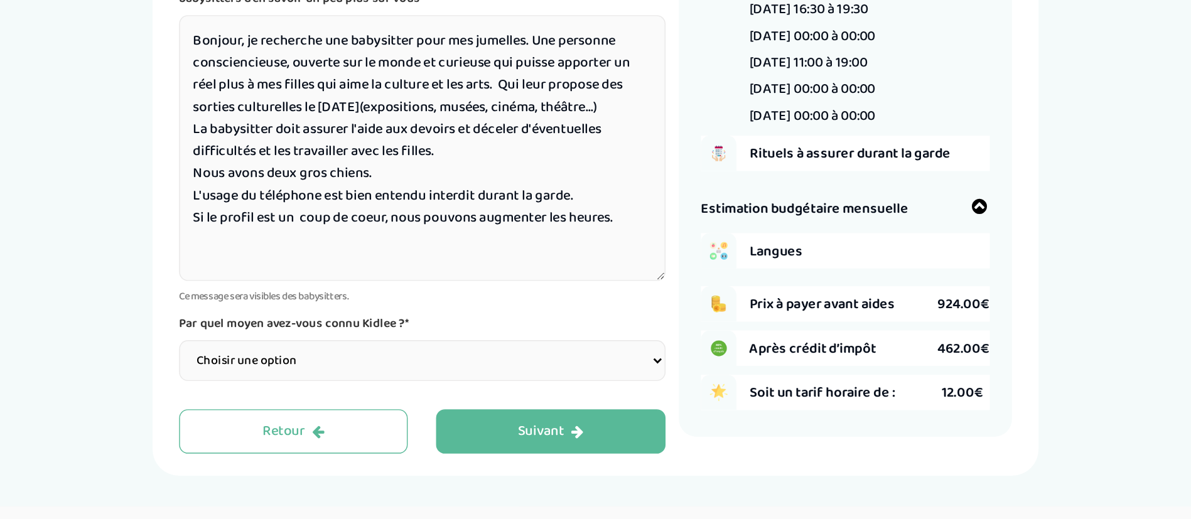
type textarea "Bonjour, je recherche une babysitter pour mes jumelles. Une personne conscienci…"
drag, startPoint x: 647, startPoint y: 258, endPoint x: 647, endPoint y: 378, distance: 119.9
click at [647, 378] on select "Choisir une option Bouche à Oreille Google Plateforme Gens de confiance Faceboo…" at bounding box center [612, 374] width 345 height 29
select select "3"
click at [440, 360] on select "Choisir une option Bouche à Oreille Google Plateforme Gens de confiance Faceboo…" at bounding box center [612, 374] width 345 height 29
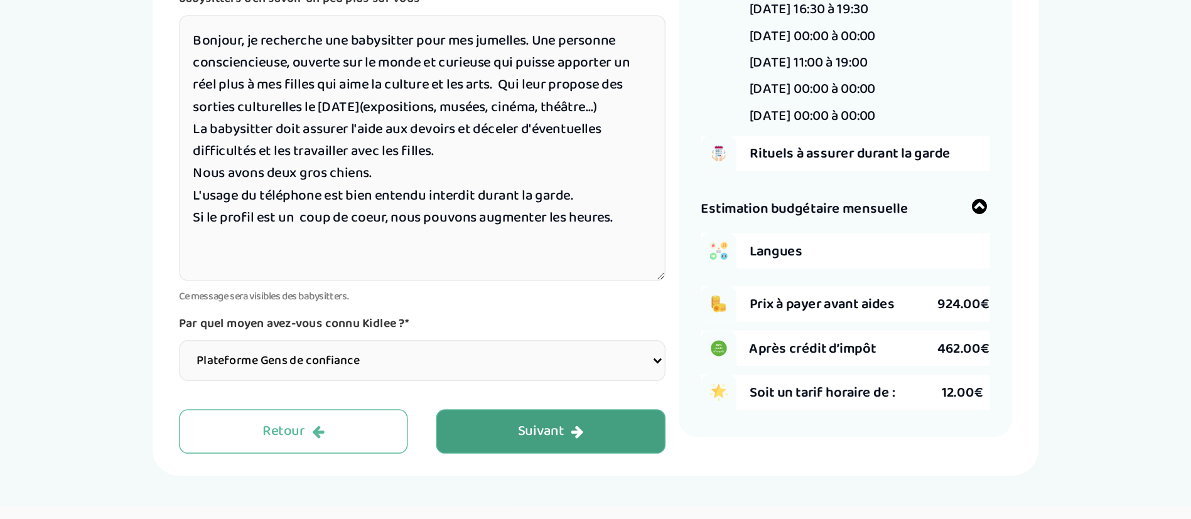
click at [722, 425] on icon "button" at bounding box center [721, 425] width 9 height 10
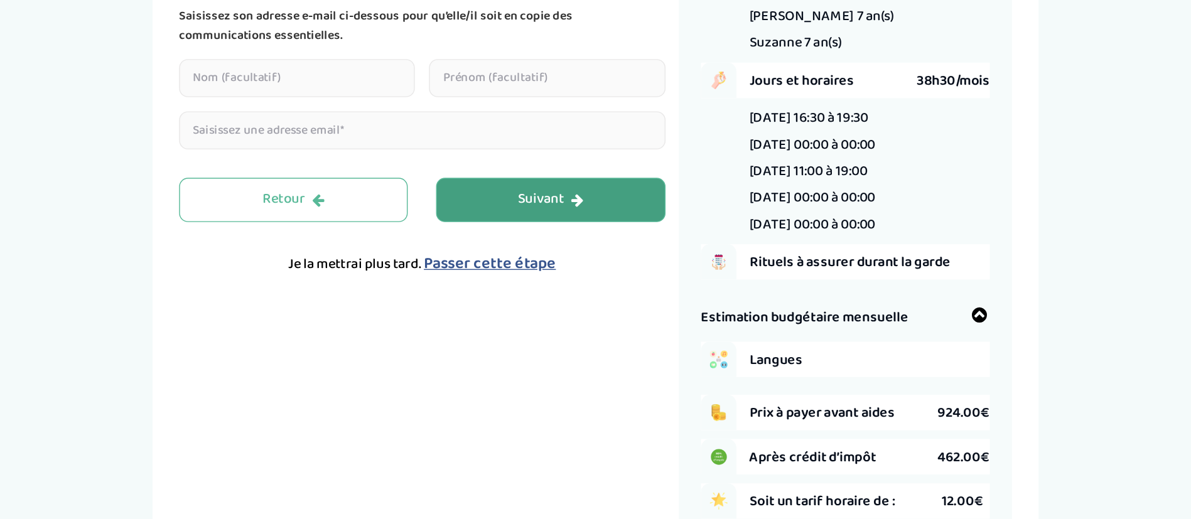
scroll to position [47, 0]
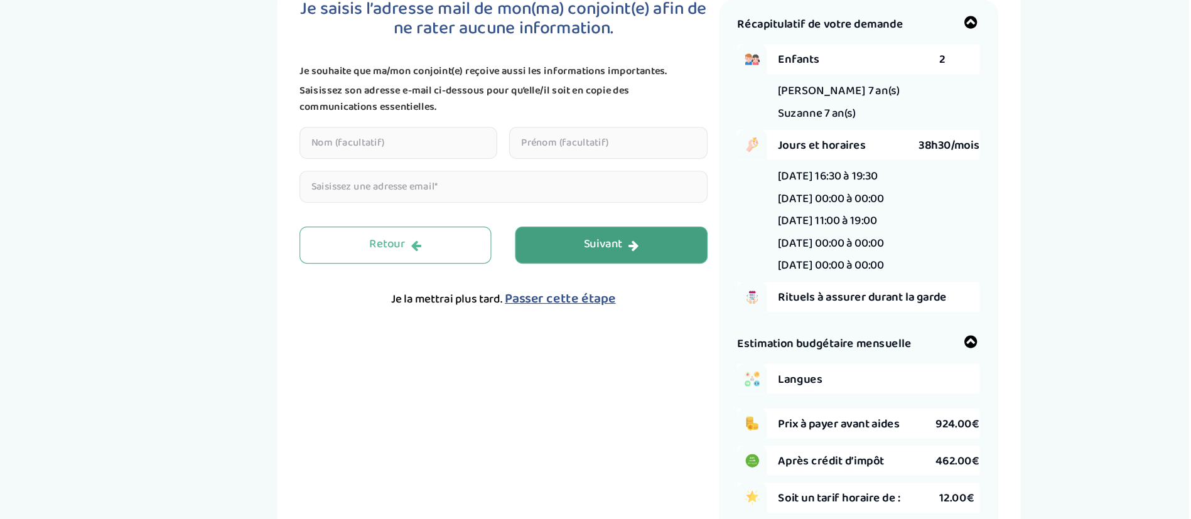
click at [653, 193] on button "Suivant" at bounding box center [703, 206] width 163 height 31
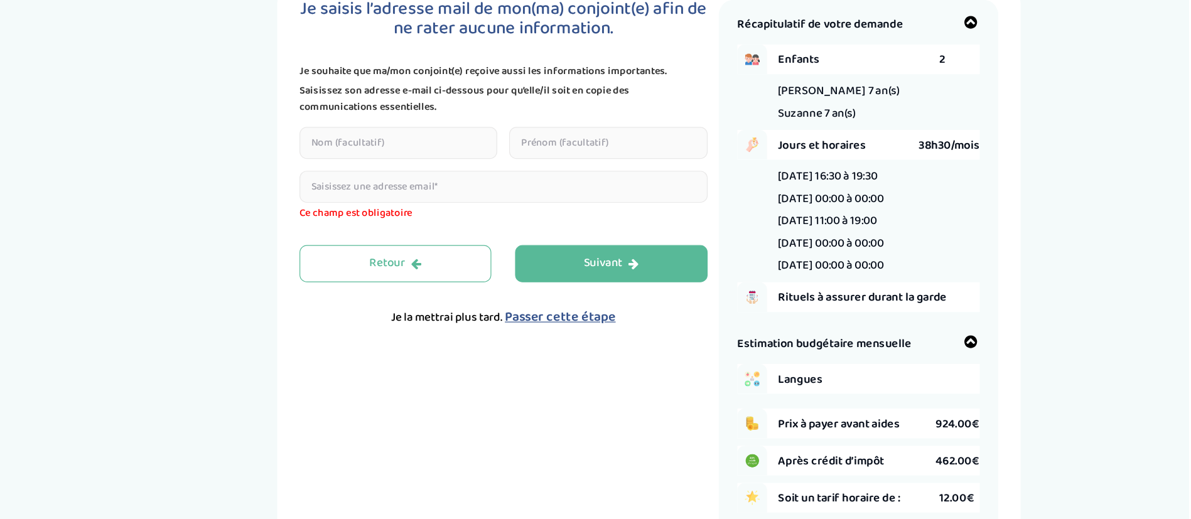
click at [540, 163] on input "email" at bounding box center [612, 157] width 345 height 27
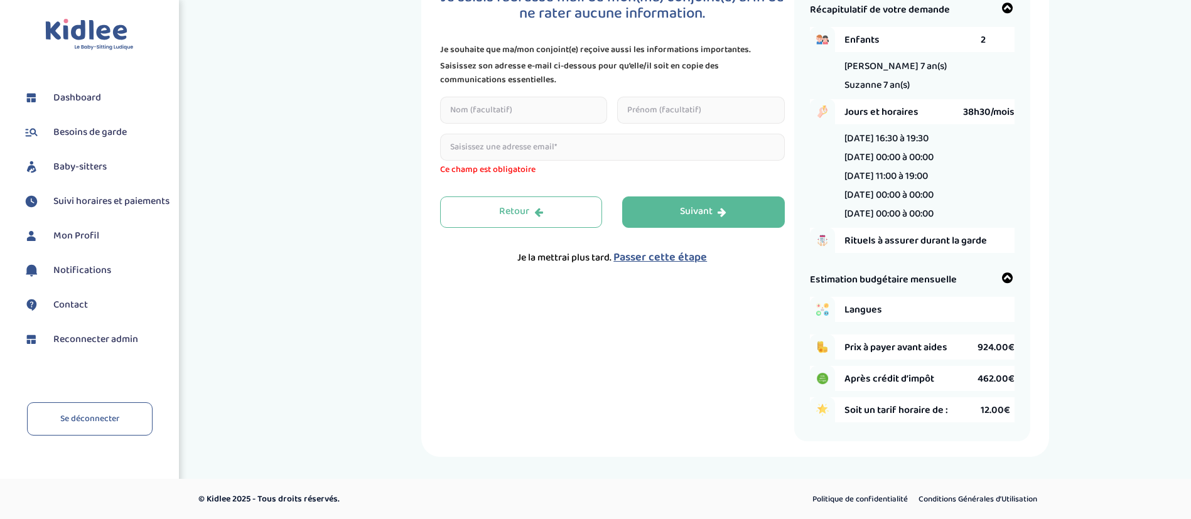
scroll to position [58, 0]
click at [647, 249] on span "Passer cette étape" at bounding box center [660, 257] width 94 height 18
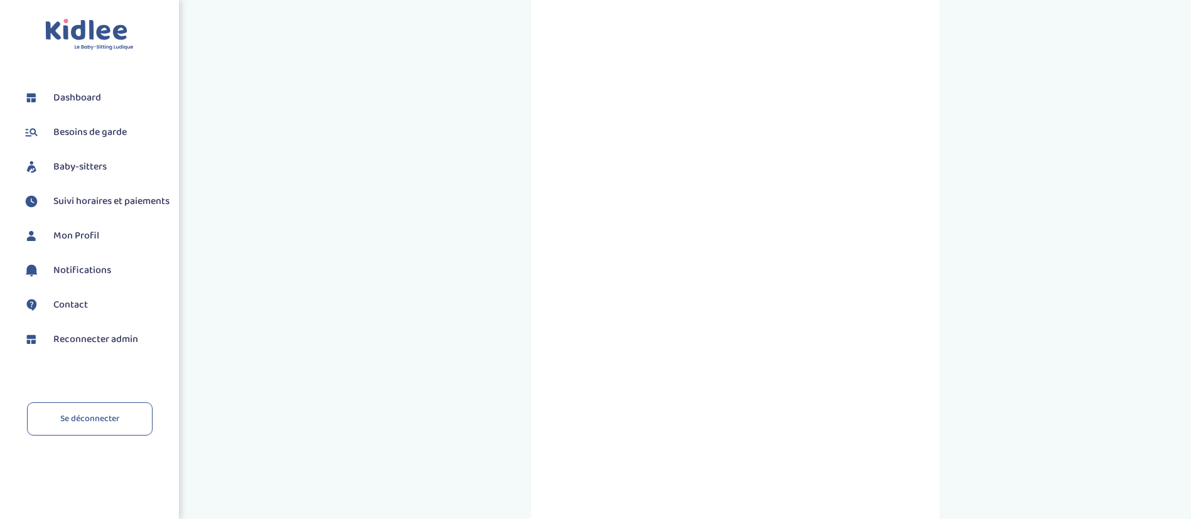
scroll to position [264, 0]
click at [114, 347] on span "Reconnecter admin" at bounding box center [95, 339] width 85 height 15
